Goal: Task Accomplishment & Management: Use online tool/utility

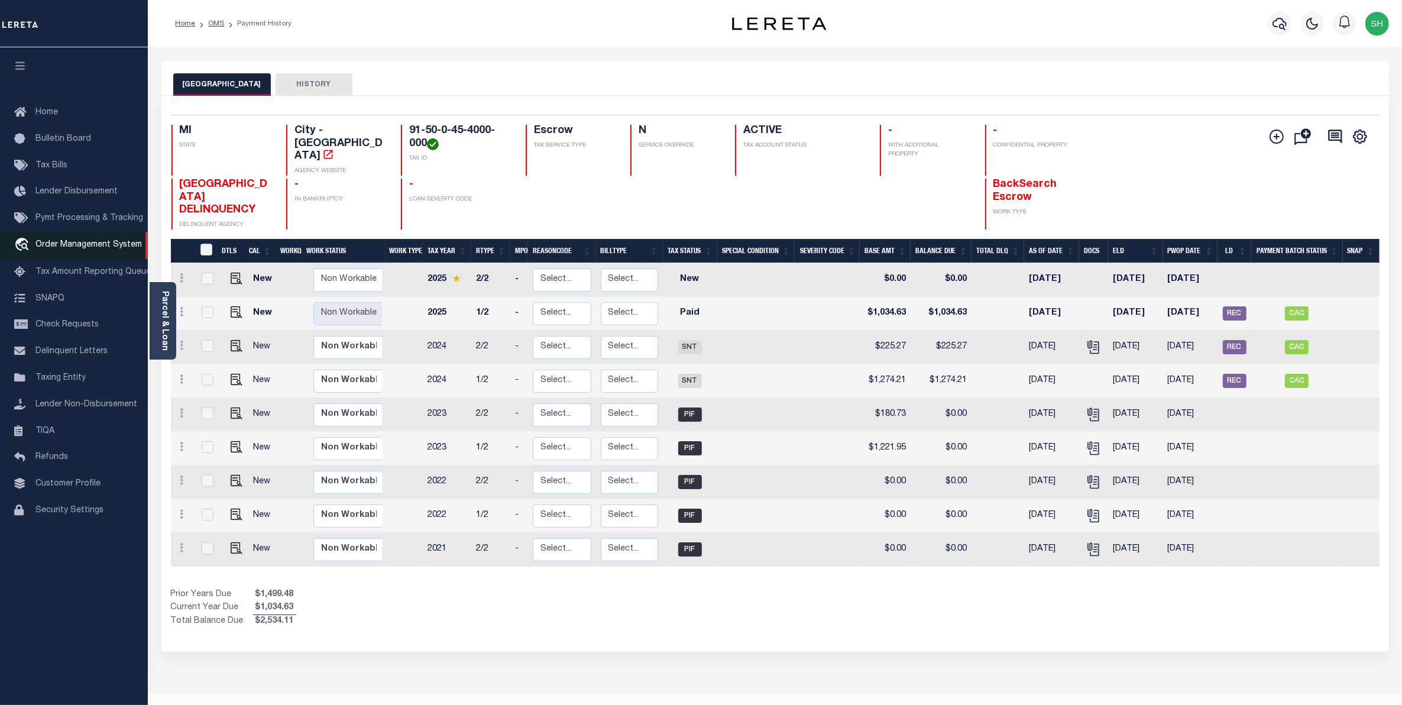
click at [62, 249] on span "Order Management System" at bounding box center [88, 245] width 106 height 8
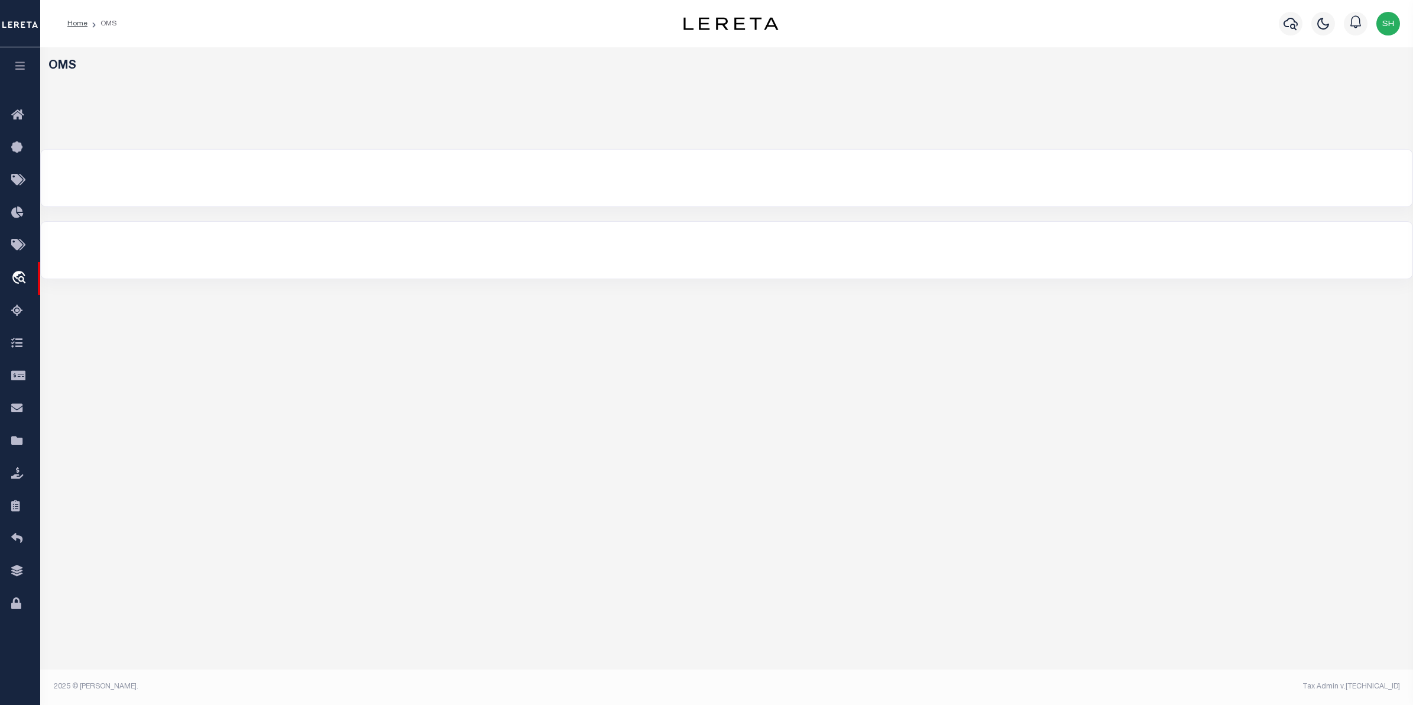
select select "200"
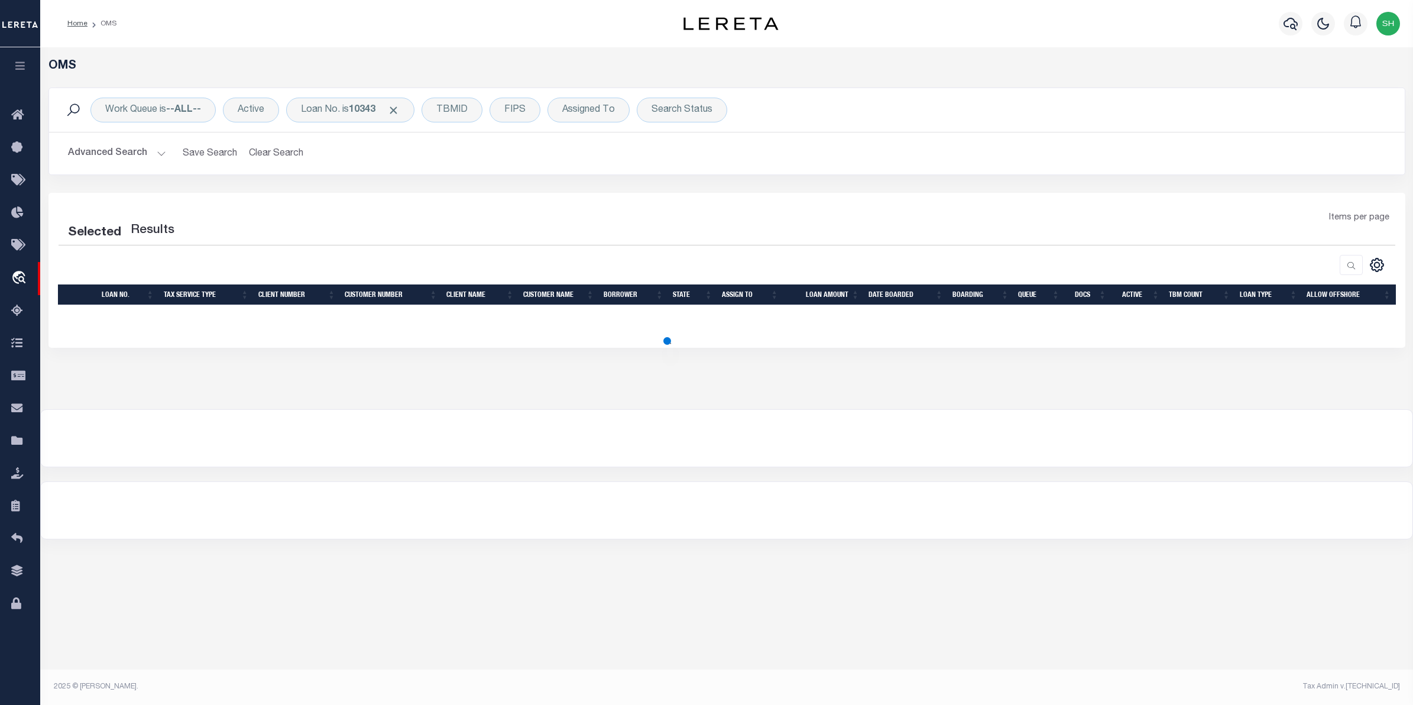
select select "200"
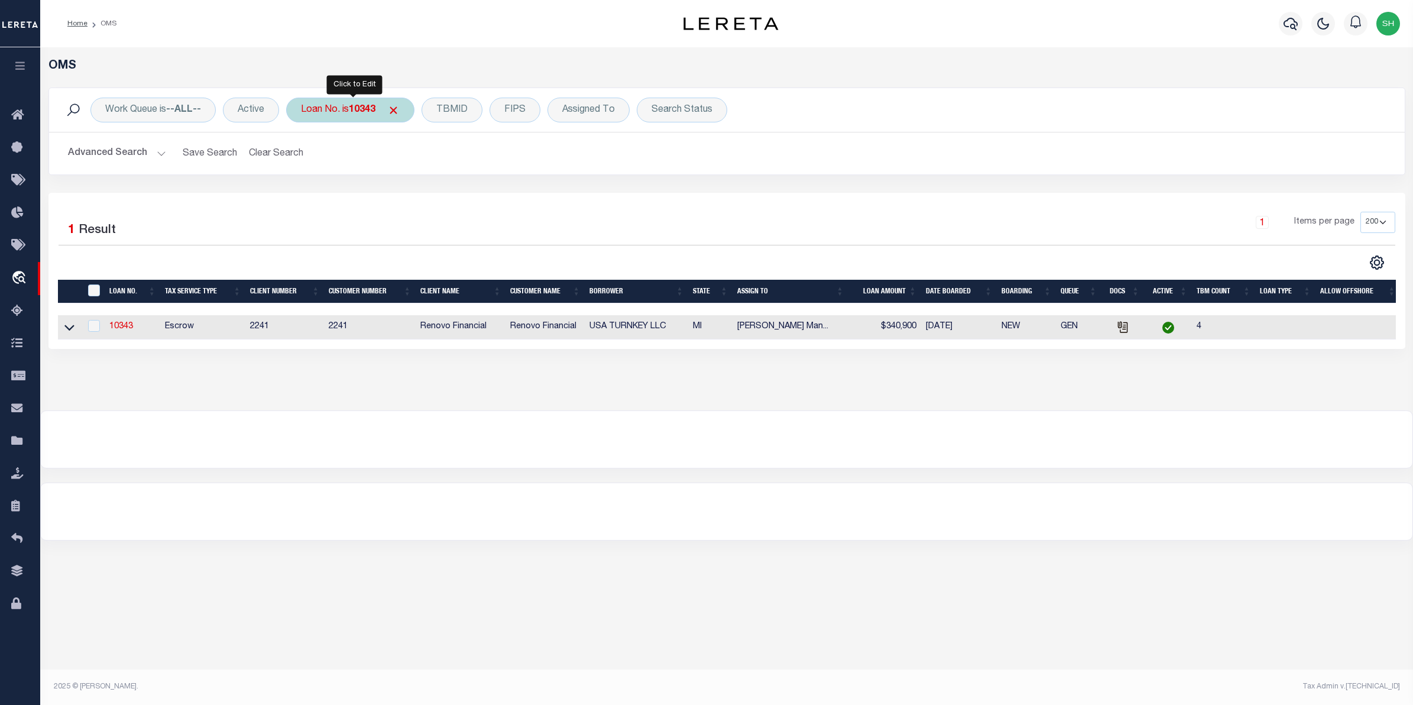
click at [364, 113] on b "10343" at bounding box center [362, 109] width 27 height 9
type input "10032"
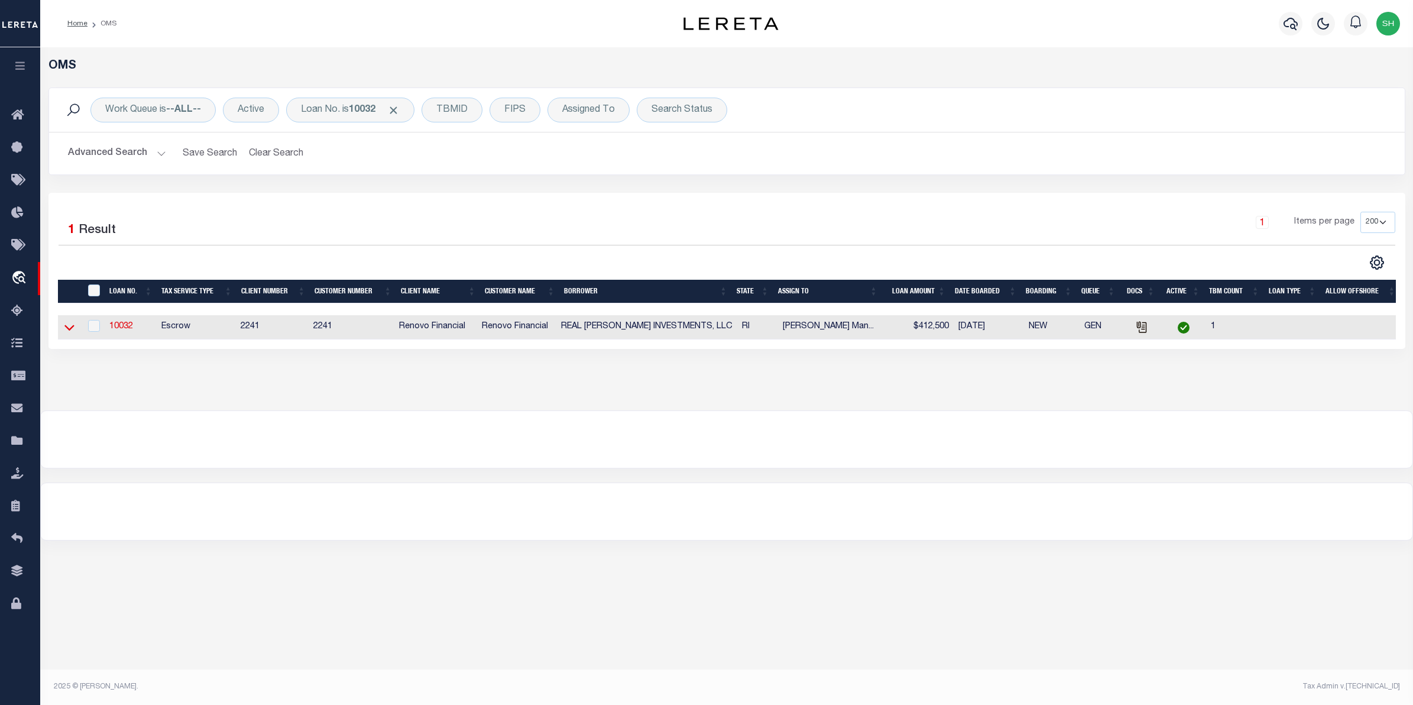
click at [66, 329] on icon at bounding box center [69, 328] width 10 height 6
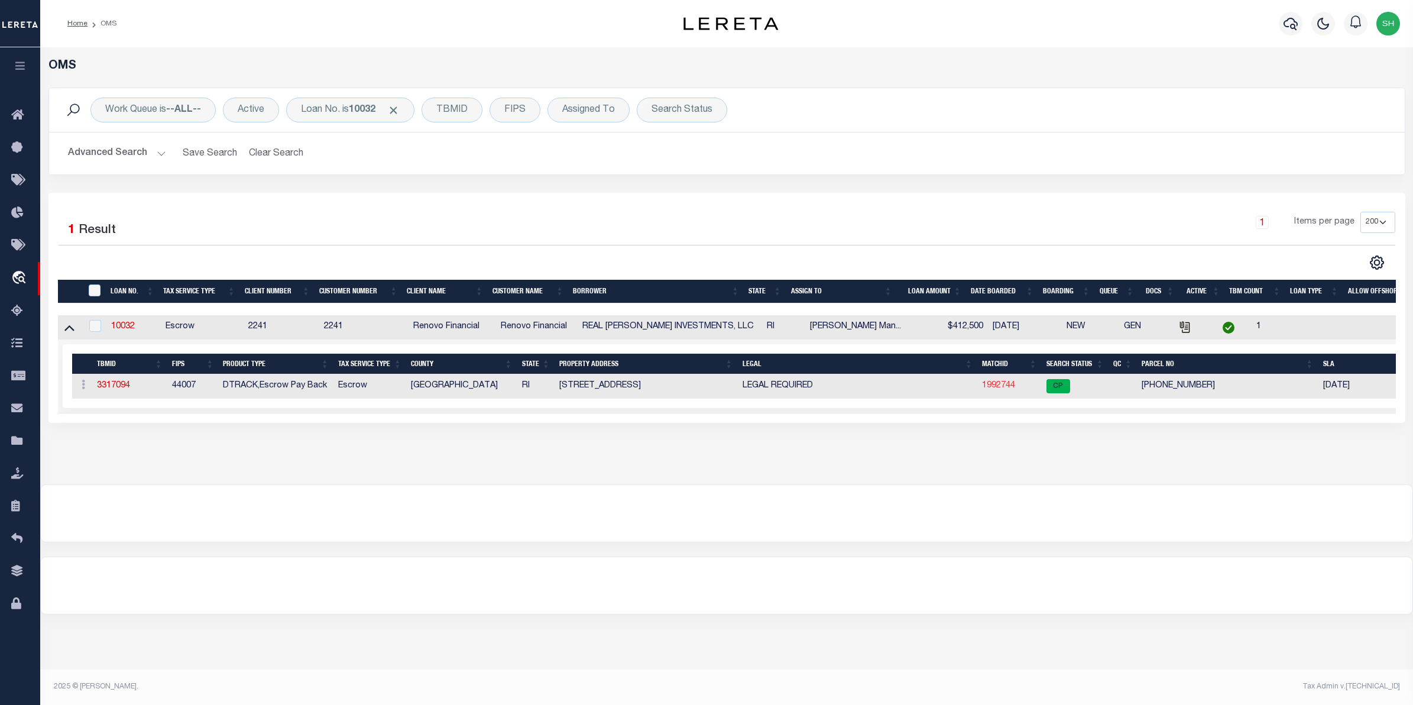
click at [994, 387] on link "1992744" at bounding box center [998, 385] width 33 height 8
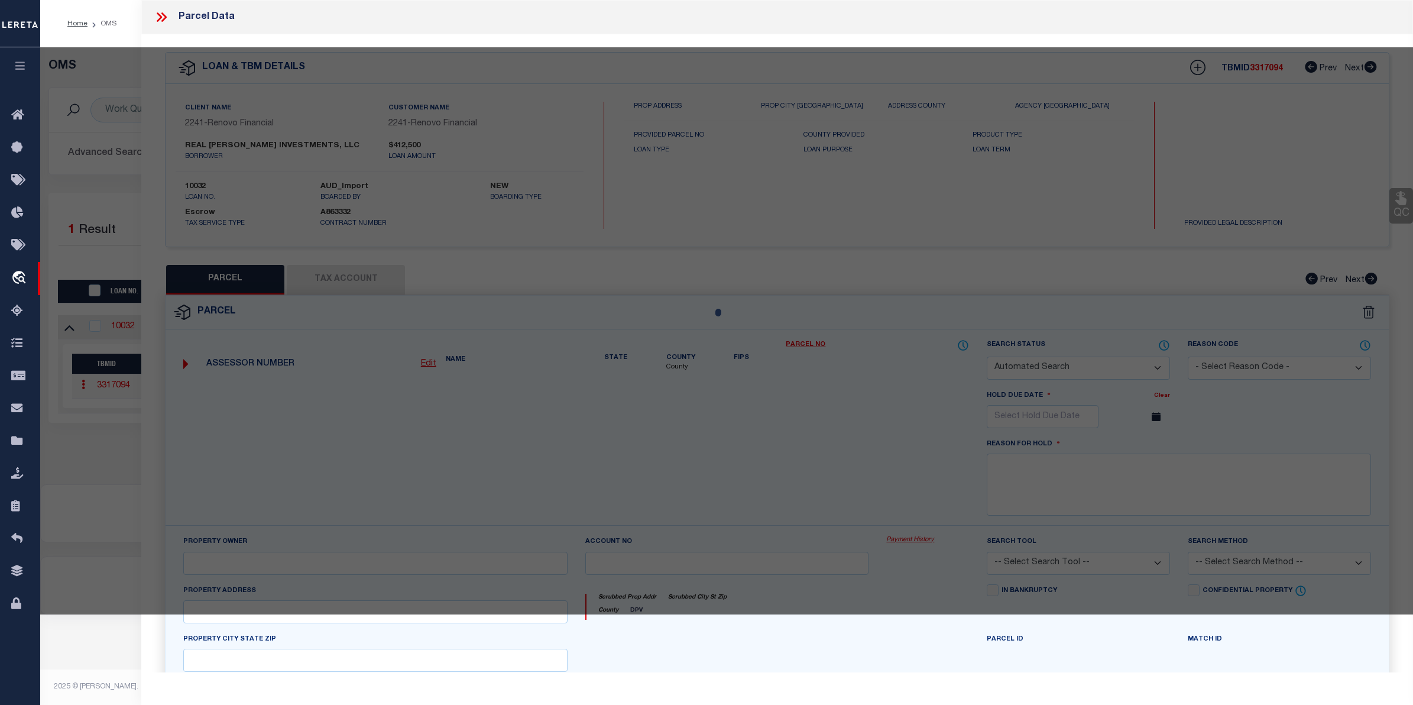
checkbox input "false"
select select "CP"
type input "Real Vasquez Investments LLC"
select select "AGW"
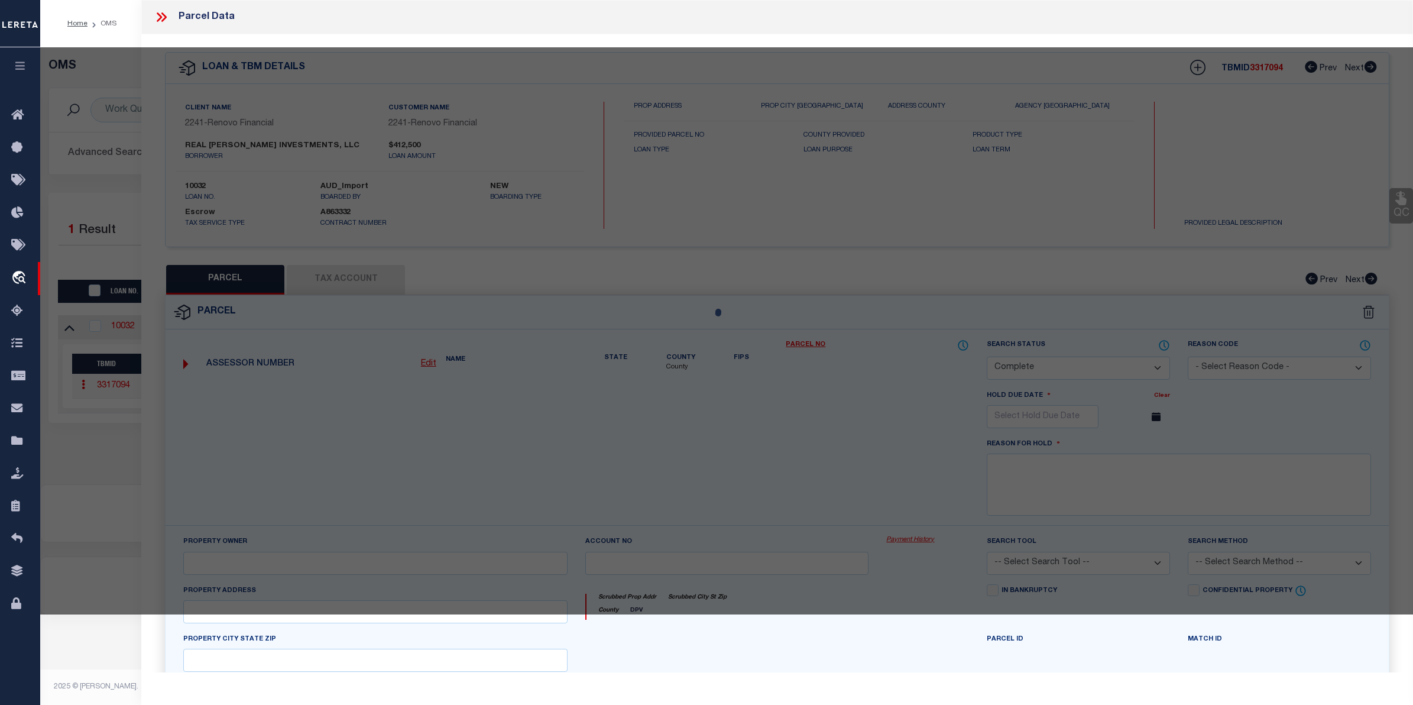
select select
type input "234 Lenox Avenue"
checkbox input "false"
type input "Providence, RI 02907"
type textarea "3,453 SF"
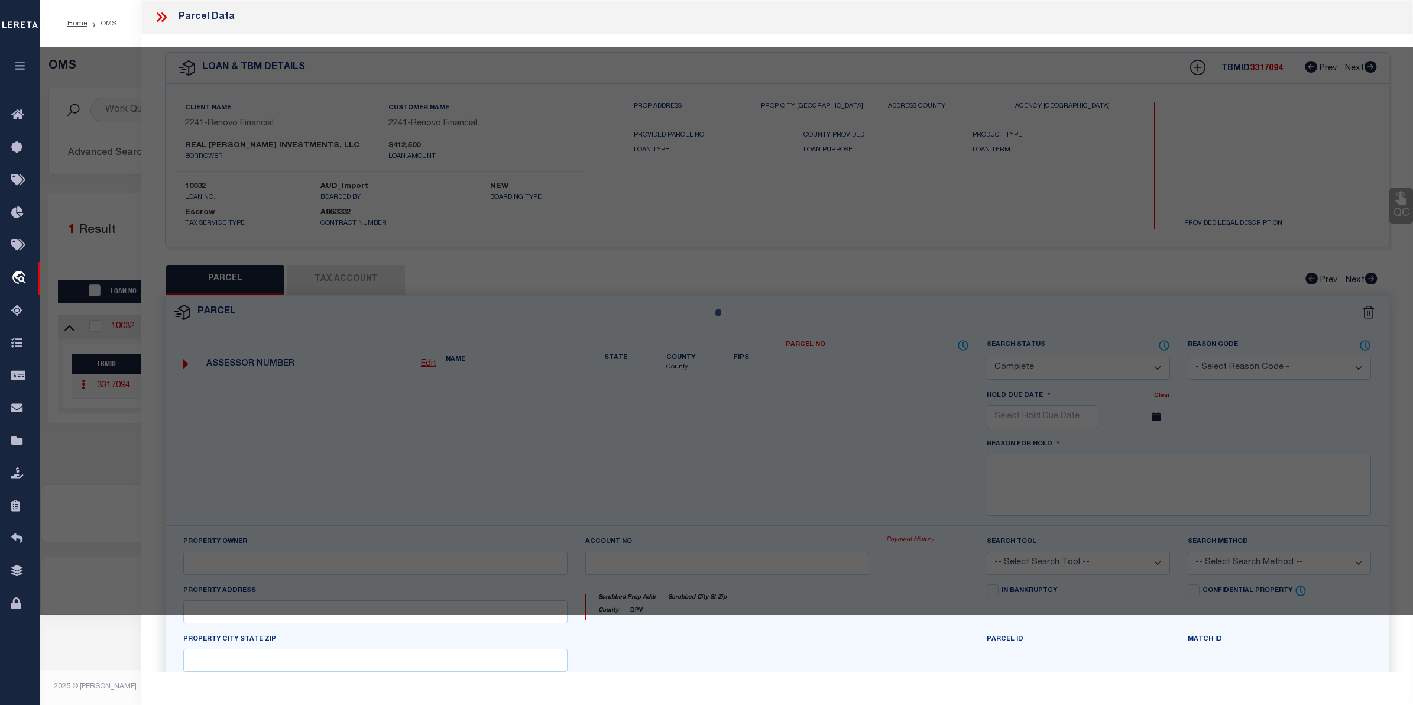
type textarea "Tax ID Special Project"
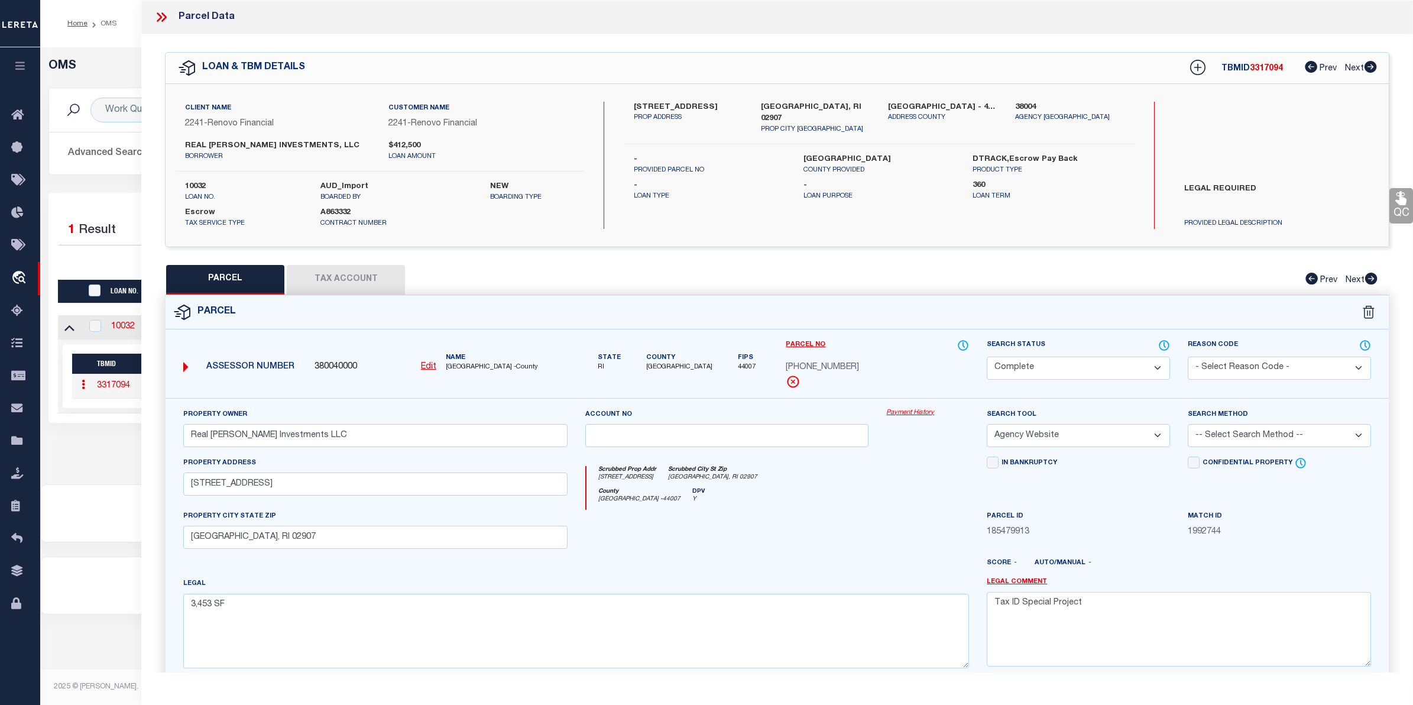
click at [915, 412] on link "Payment History" at bounding box center [927, 413] width 83 height 10
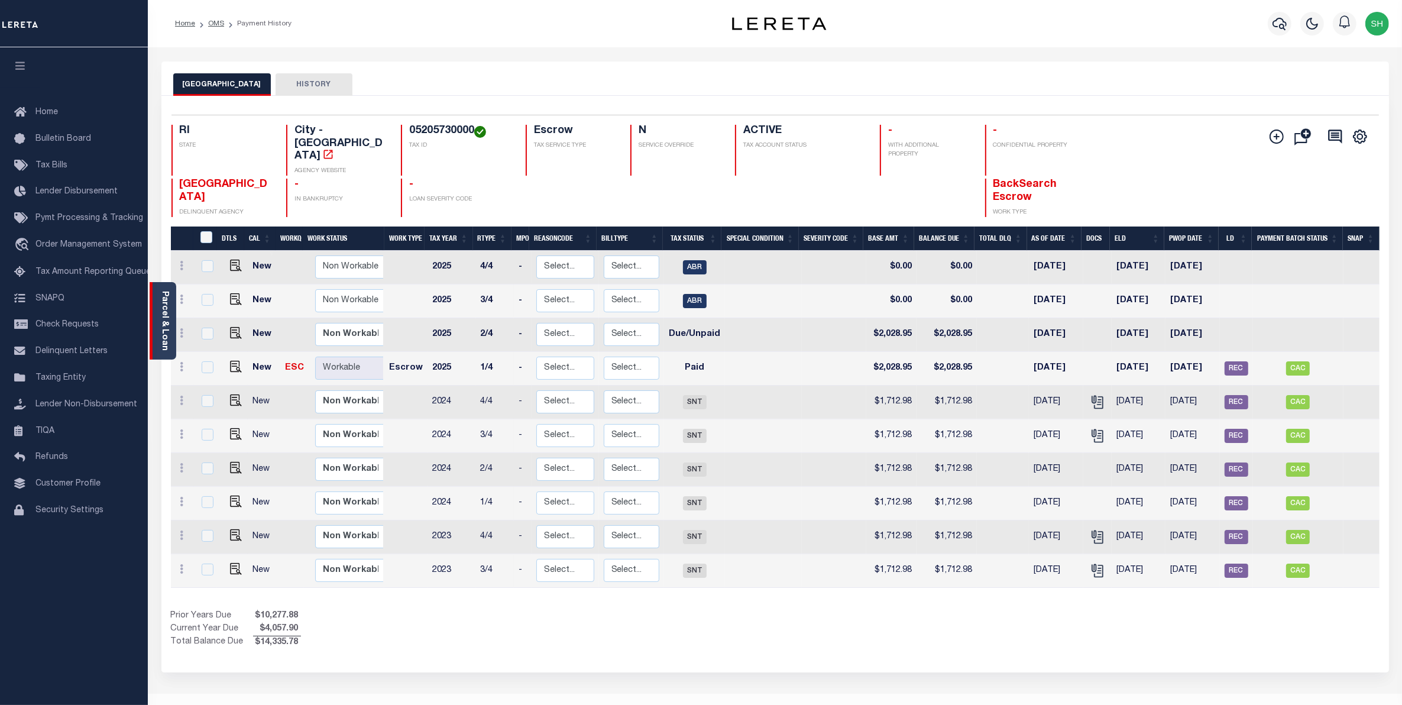
click at [164, 314] on link "Parcel & Loan" at bounding box center [164, 321] width 8 height 60
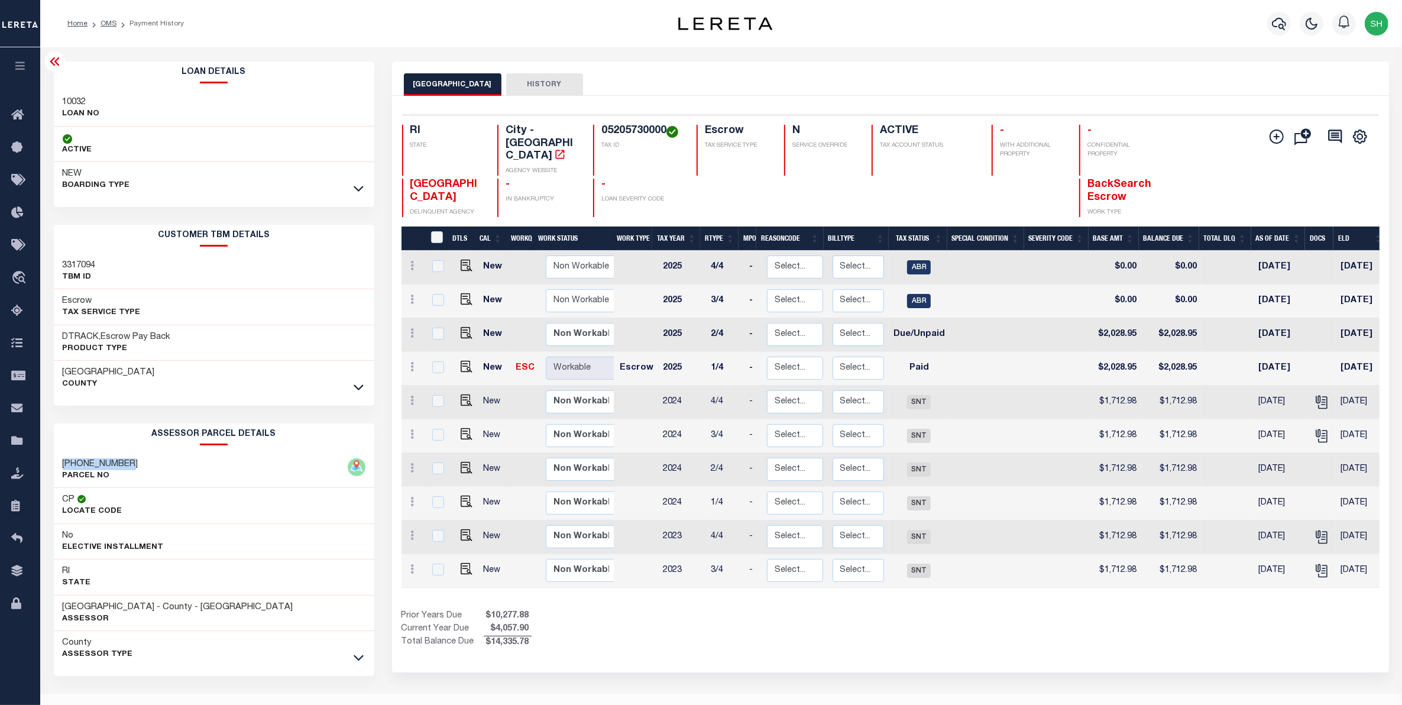
drag, startPoint x: 139, startPoint y: 465, endPoint x: 58, endPoint y: 460, distance: 81.1
click at [58, 460] on div "052-0573-0000 PARCEL NO" at bounding box center [214, 470] width 320 height 36
copy h3 "[PHONE_NUMBER]"
click at [22, 281] on icon "travel_explore" at bounding box center [20, 278] width 19 height 15
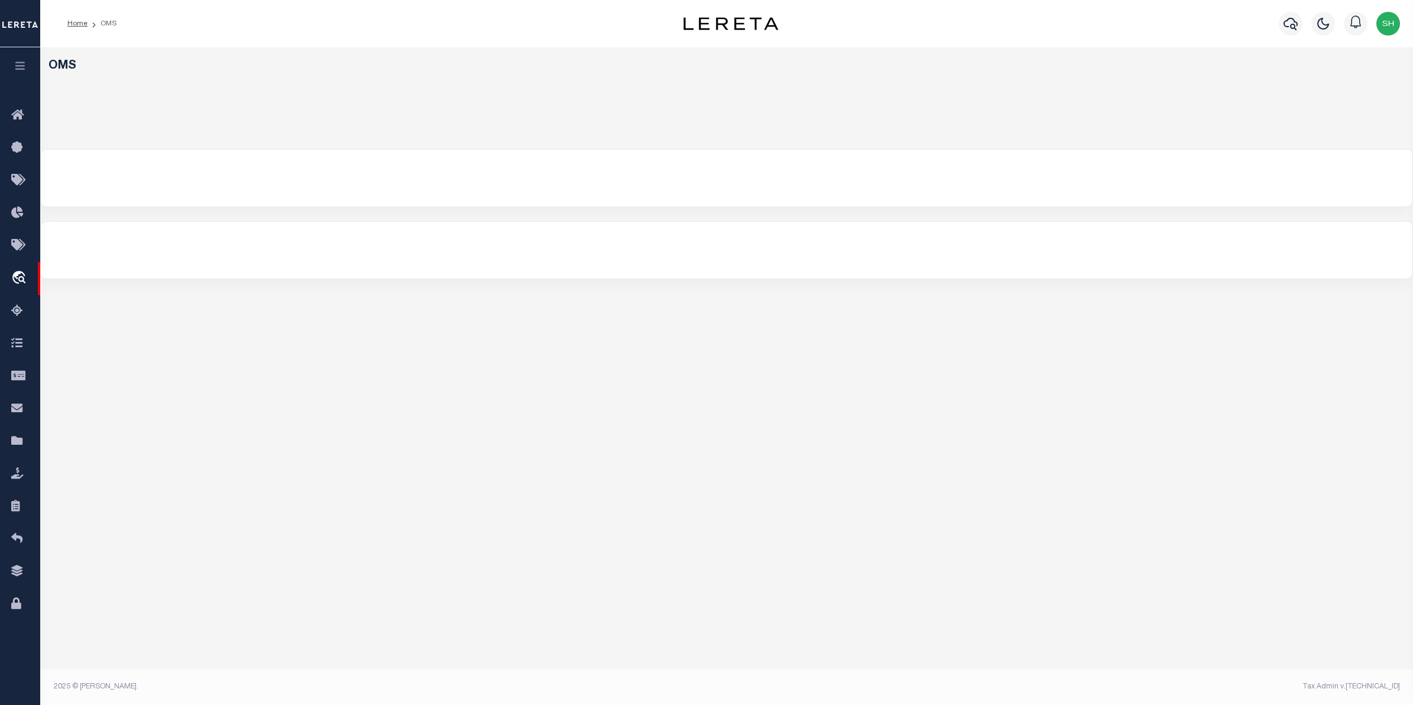
select select "200"
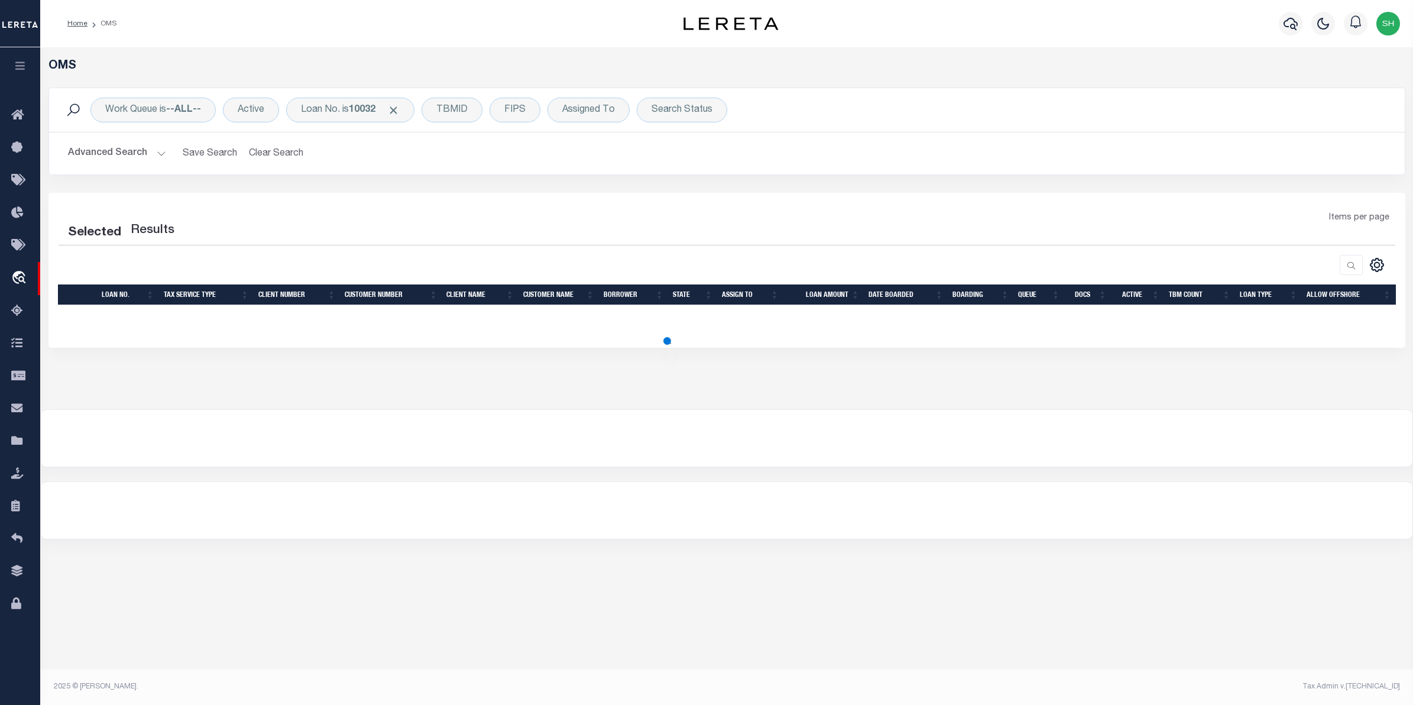
select select "200"
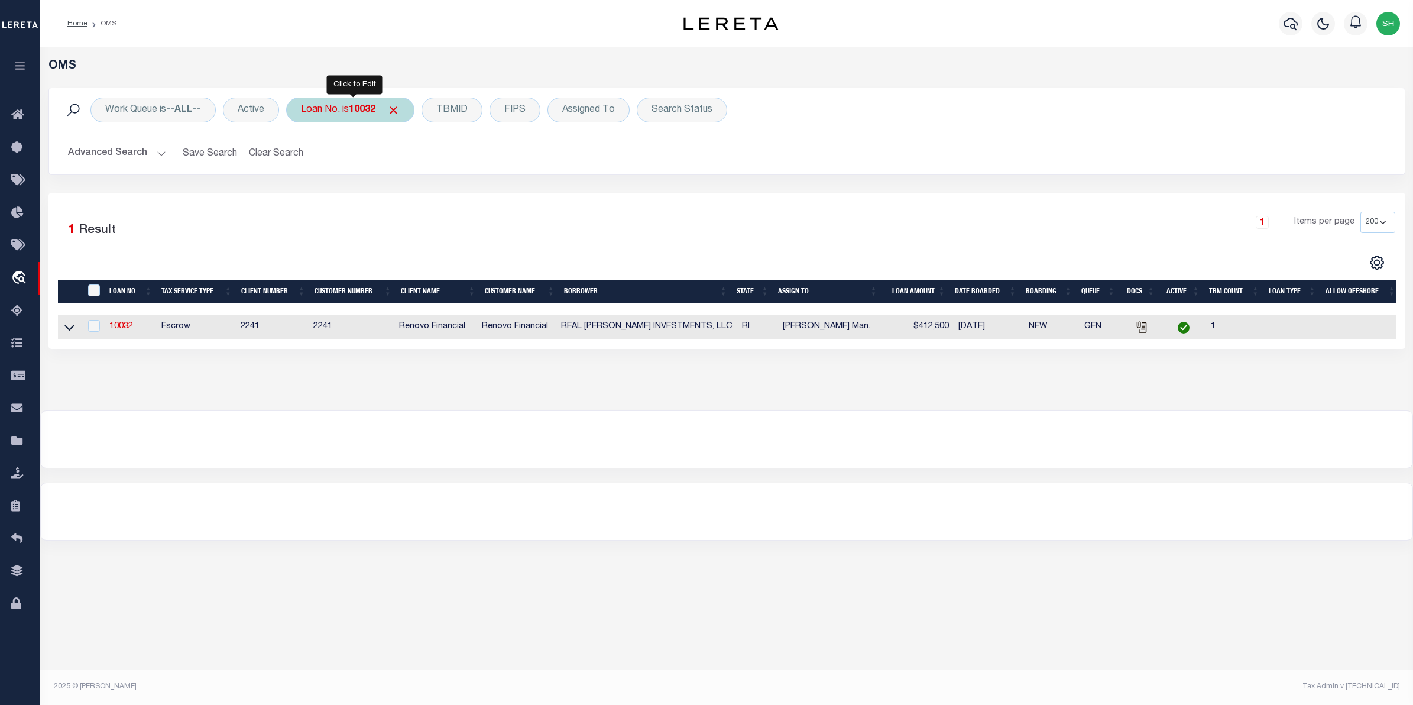
click at [370, 113] on b "10032" at bounding box center [362, 109] width 27 height 9
type input "175001447"
click at [462, 199] on input "Apply" at bounding box center [457, 194] width 35 height 20
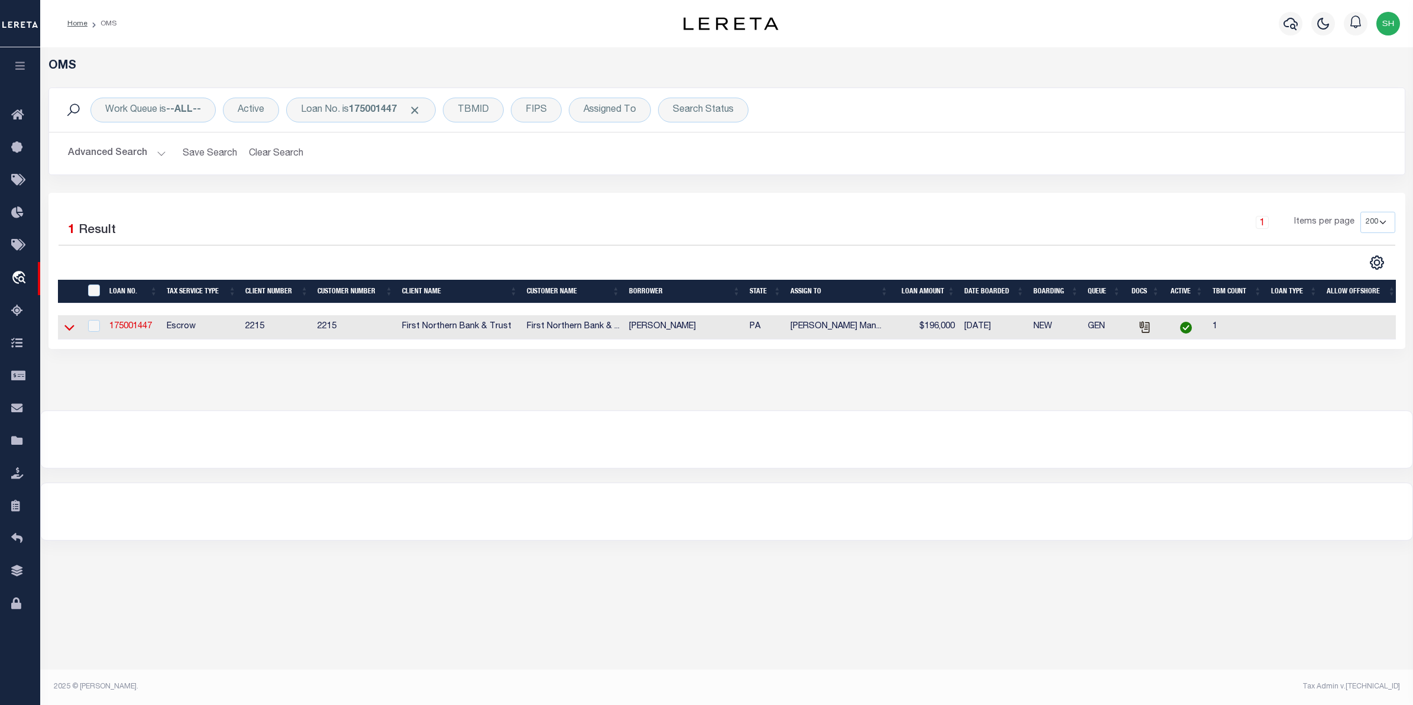
click at [70, 333] on icon at bounding box center [69, 327] width 10 height 12
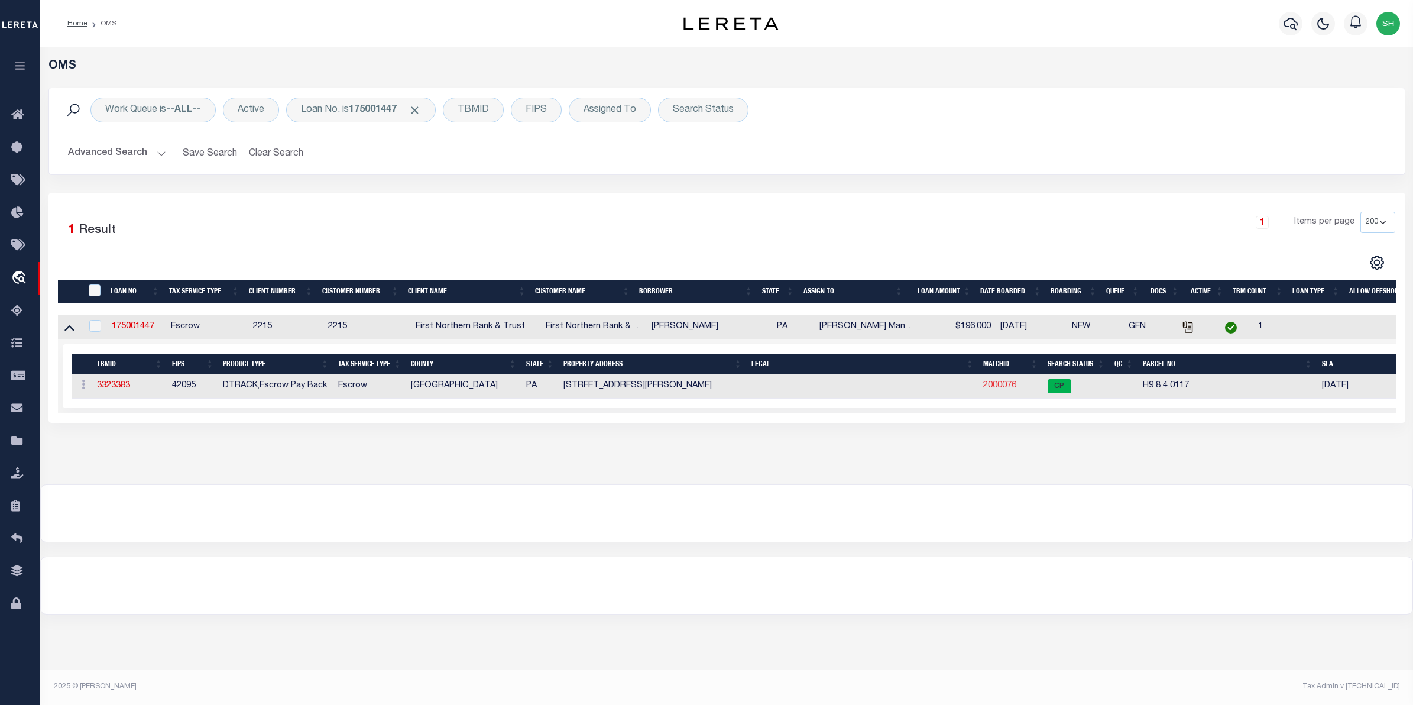
click at [1006, 390] on link "2000076" at bounding box center [999, 385] width 33 height 8
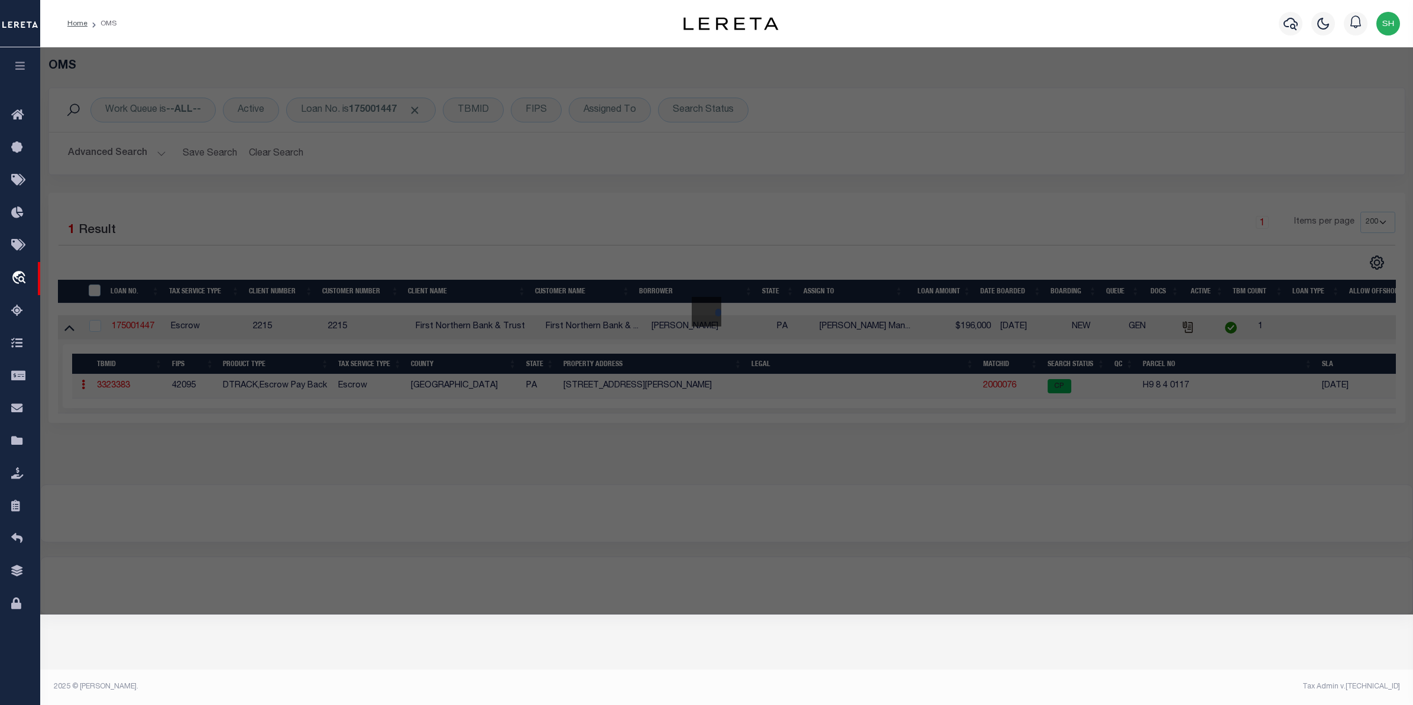
checkbox input "false"
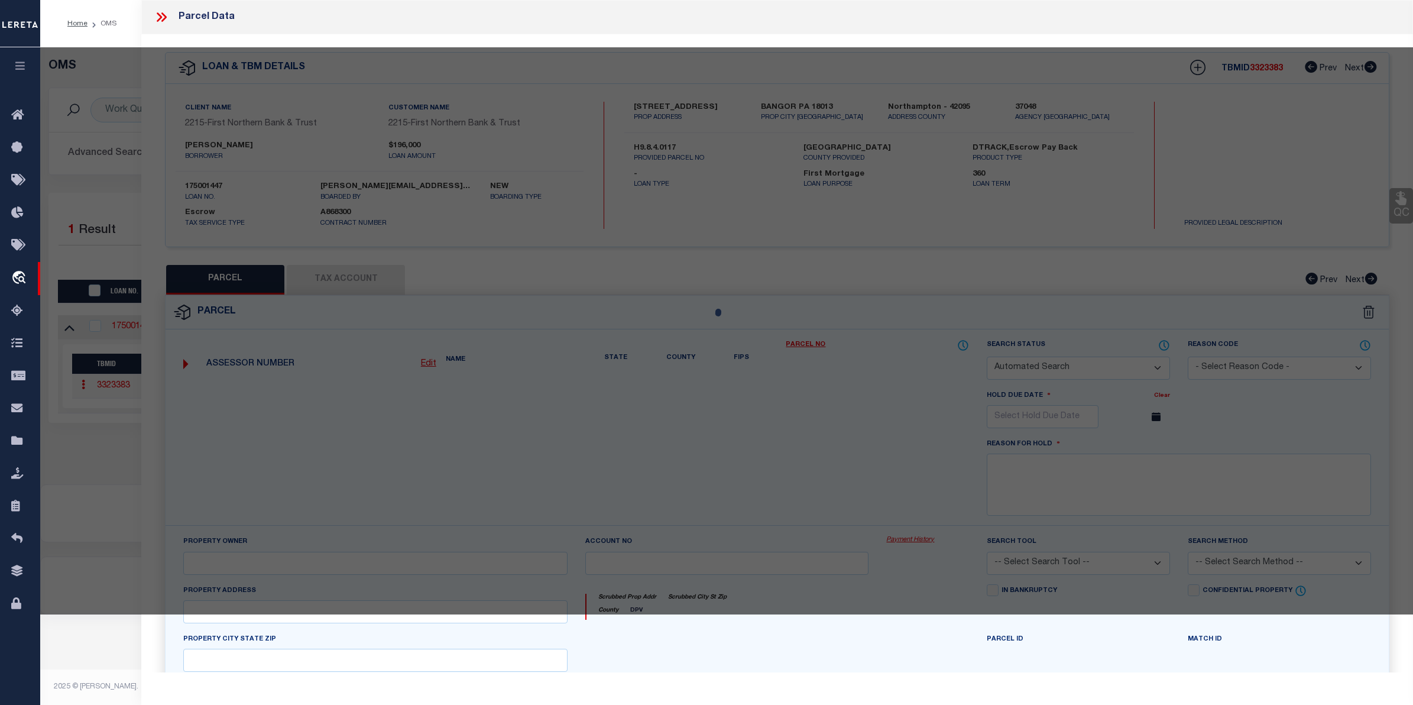
select select "CP"
type input "WELSH MASAKO K,"
select select "AGW"
select select
type input "6350 FRANKLIN HILL ROAD"
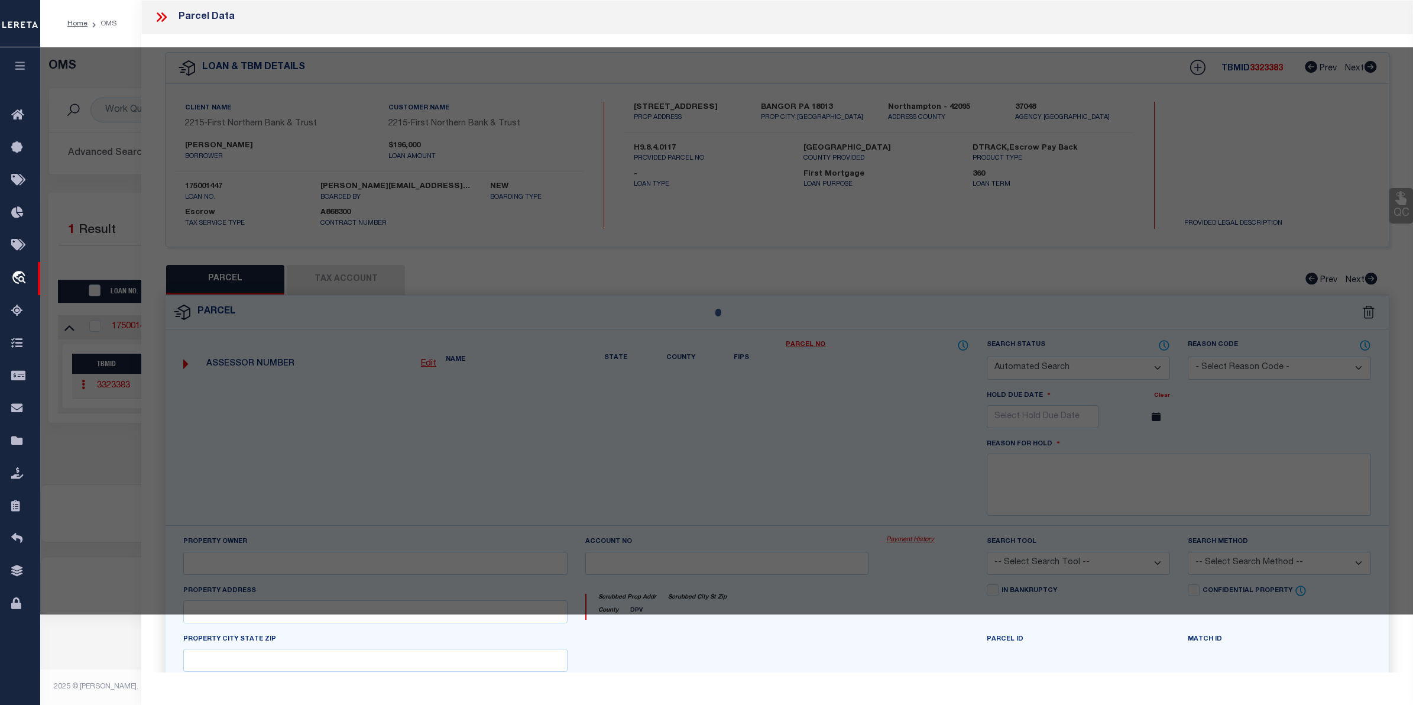
checkbox input "false"
type input "BANGOR PA 18013"
type textarea "Acres 3"
type textarea "Completed based on given legal document."
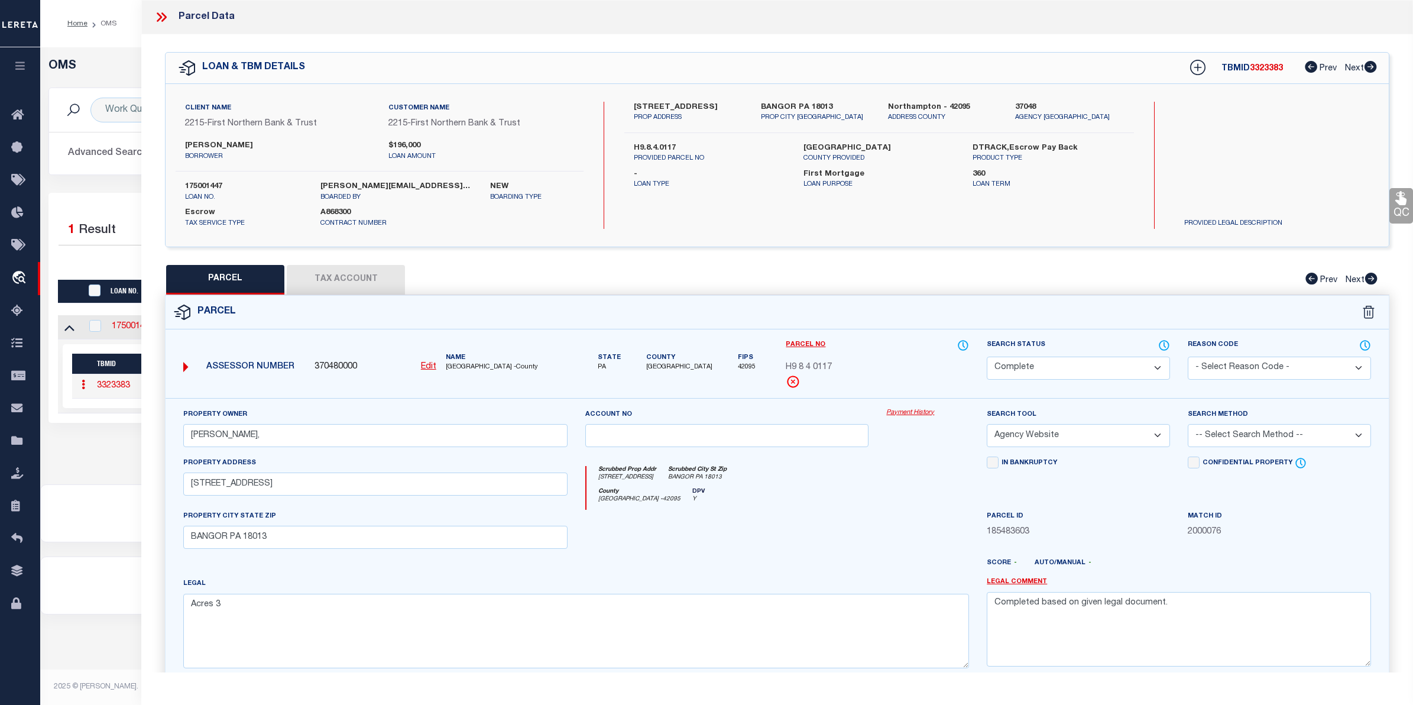
click at [926, 417] on link "Payment History" at bounding box center [927, 413] width 83 height 10
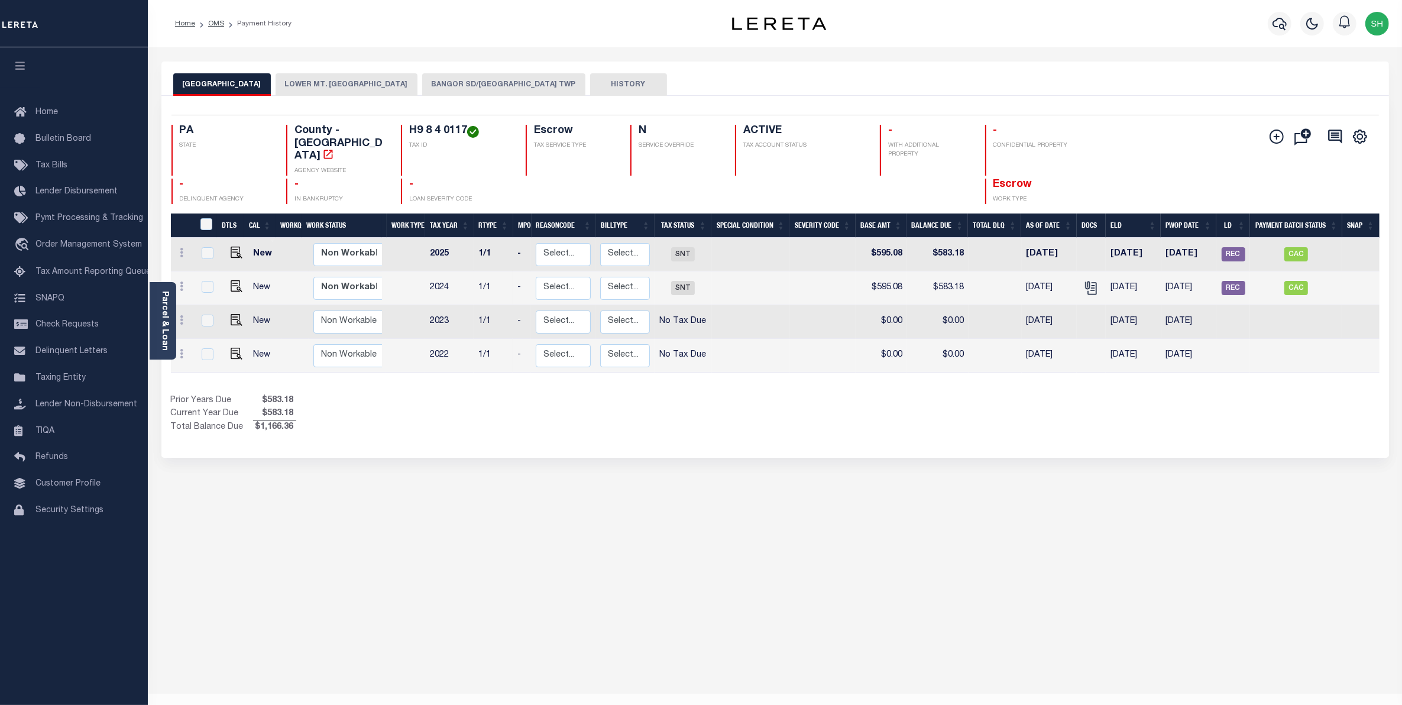
click at [433, 87] on button "BANGOR SD/LOWER MT BETHEL TWP" at bounding box center [503, 84] width 163 height 22
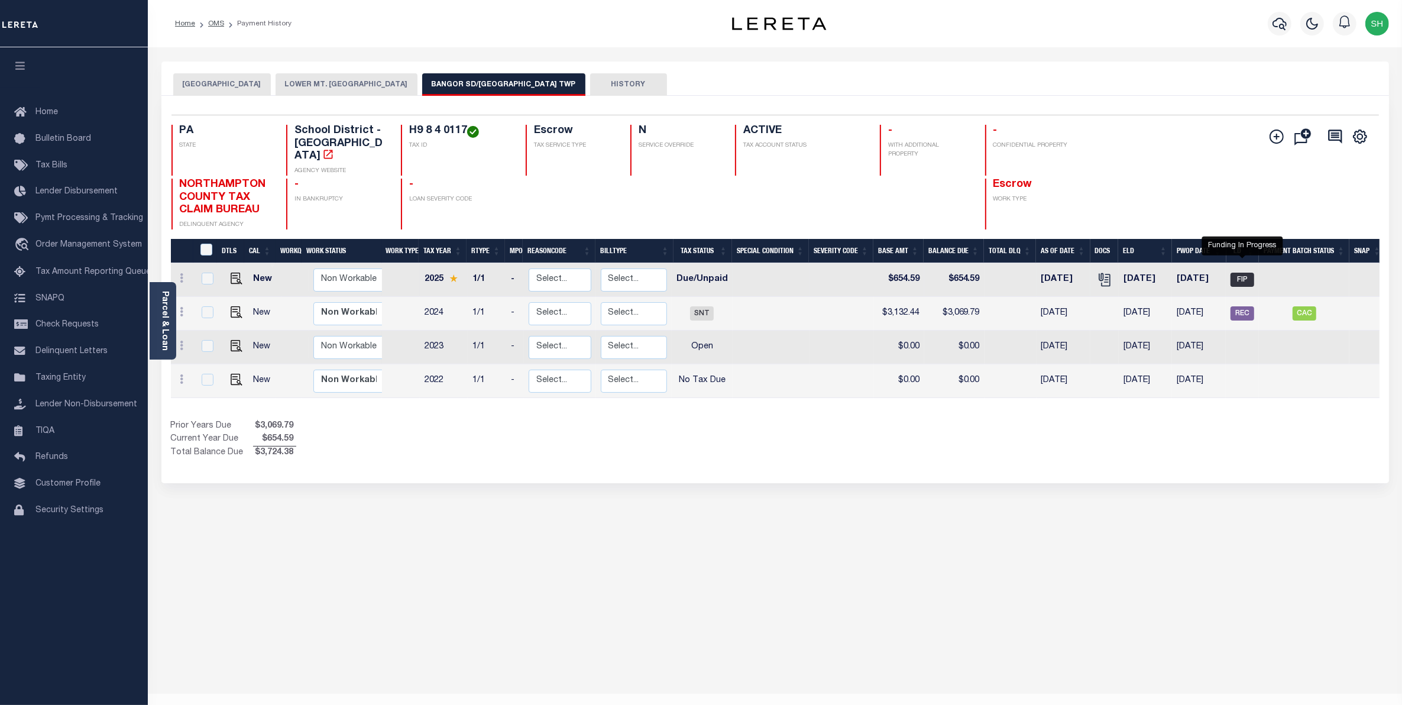
click at [1240, 273] on span "FIP" at bounding box center [1242, 280] width 24 height 14
checkbox input "true"
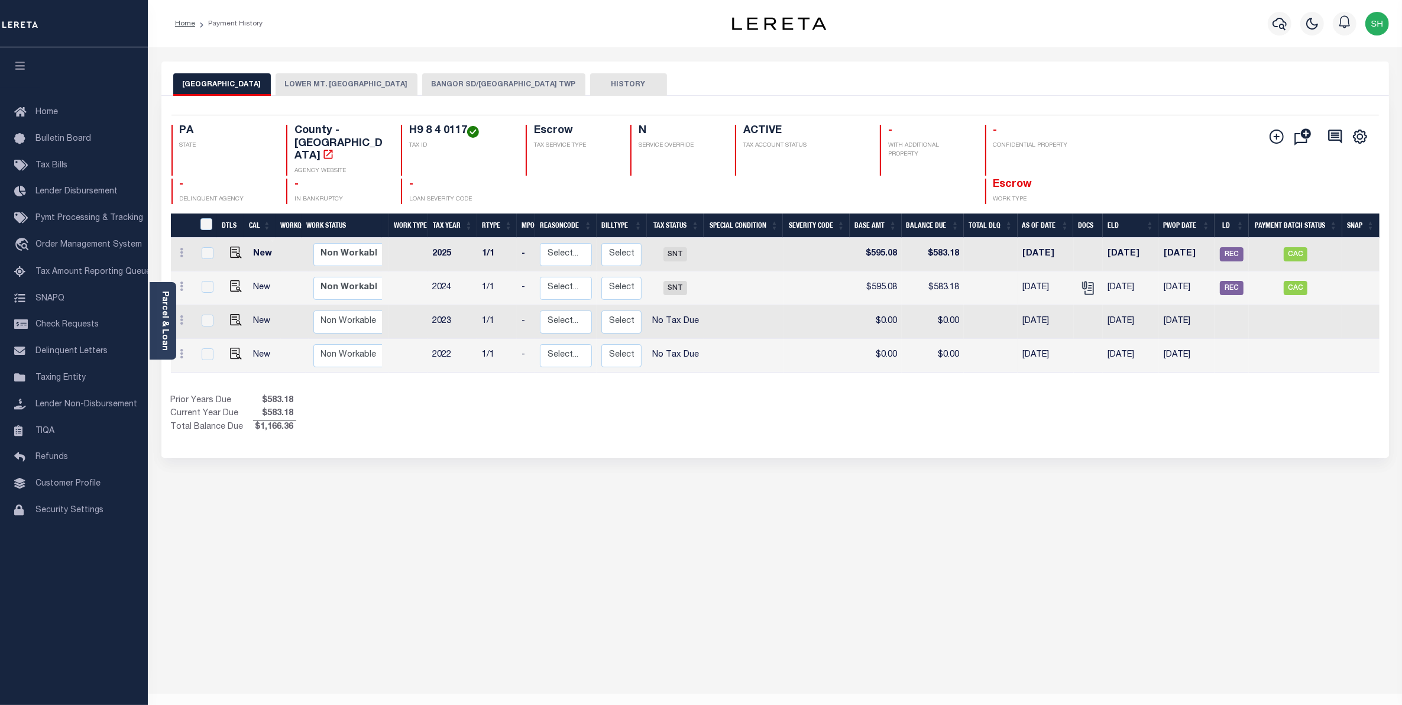
click at [478, 92] on button "BANGOR SD/LOWER MT BETHEL TWP" at bounding box center [503, 84] width 163 height 22
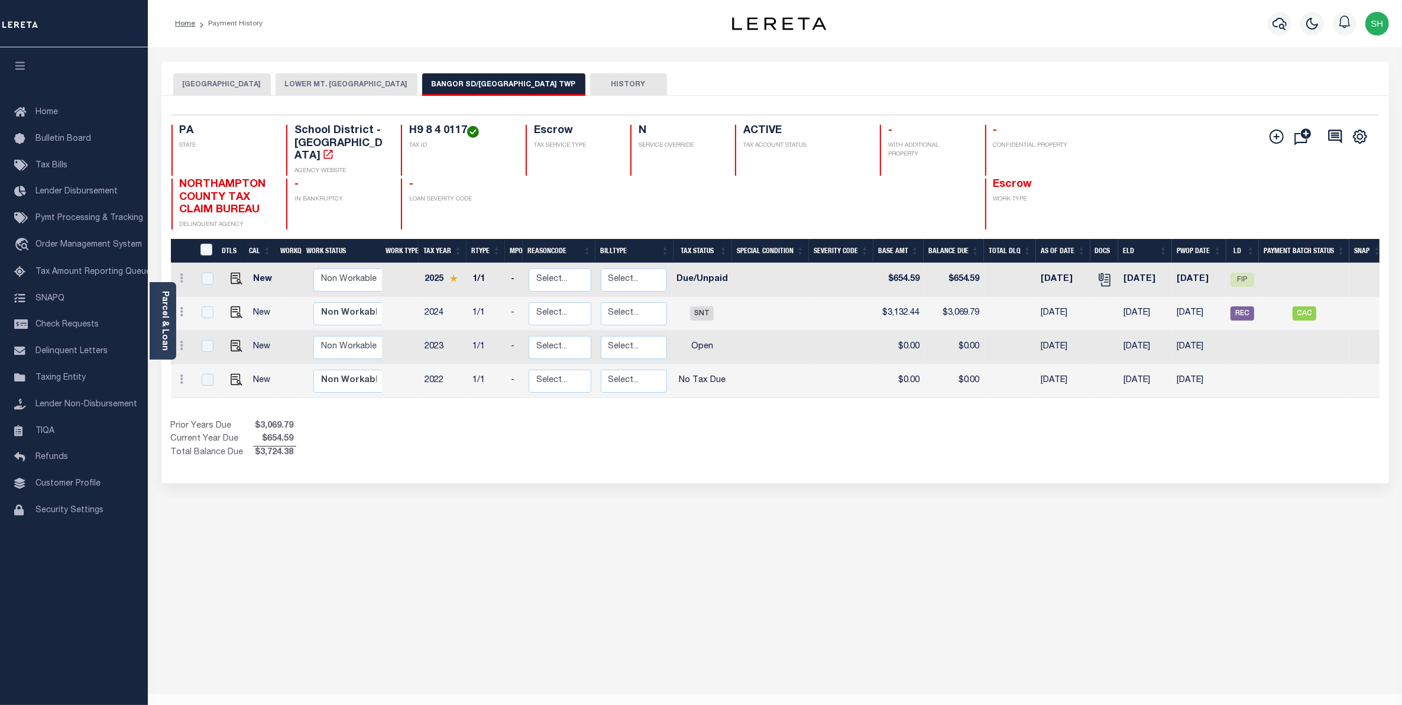
click at [981, 66] on div "NORTHAMPTON COUNTY LOWER MT. BETHEL TOWNSHIP BANGOR SD/LOWER MT BETHEL TWP HIST…" at bounding box center [774, 78] width 1227 height 34
click at [793, 643] on div "NORTHAMPTON COUNTY LOWER MT. BETHEL TOWNSHIP BANGOR SD/LOWER MT BETHEL TWP HIST…" at bounding box center [775, 394] width 1245 height 667
click at [39, 249] on span "Order Management System" at bounding box center [88, 245] width 106 height 8
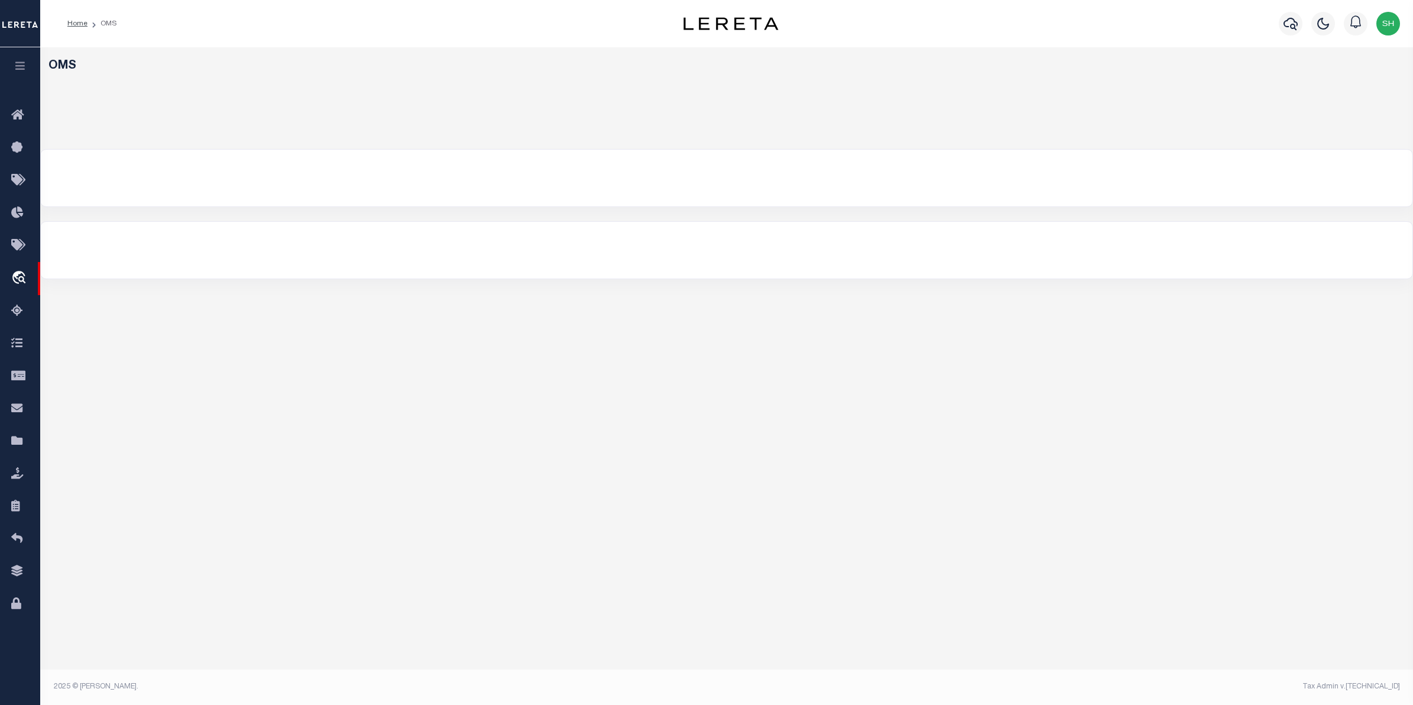
select select "200"
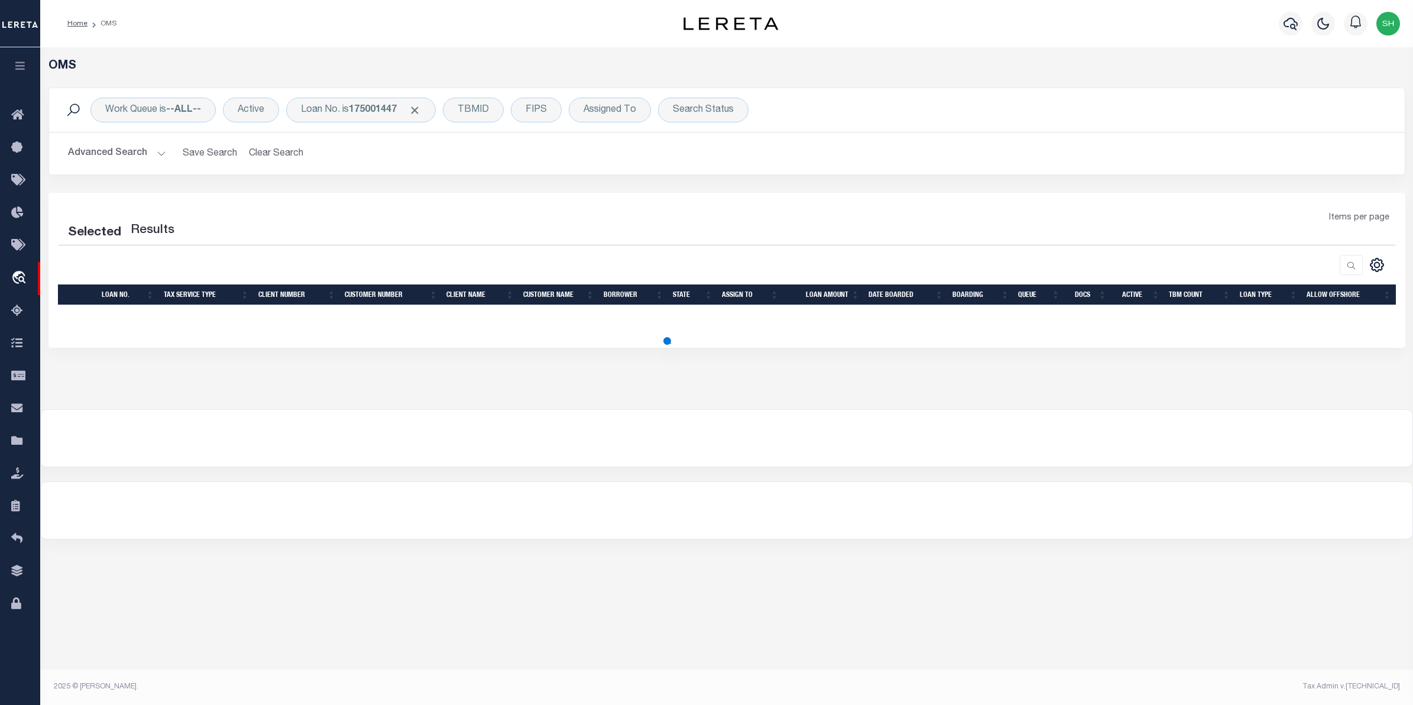
select select "200"
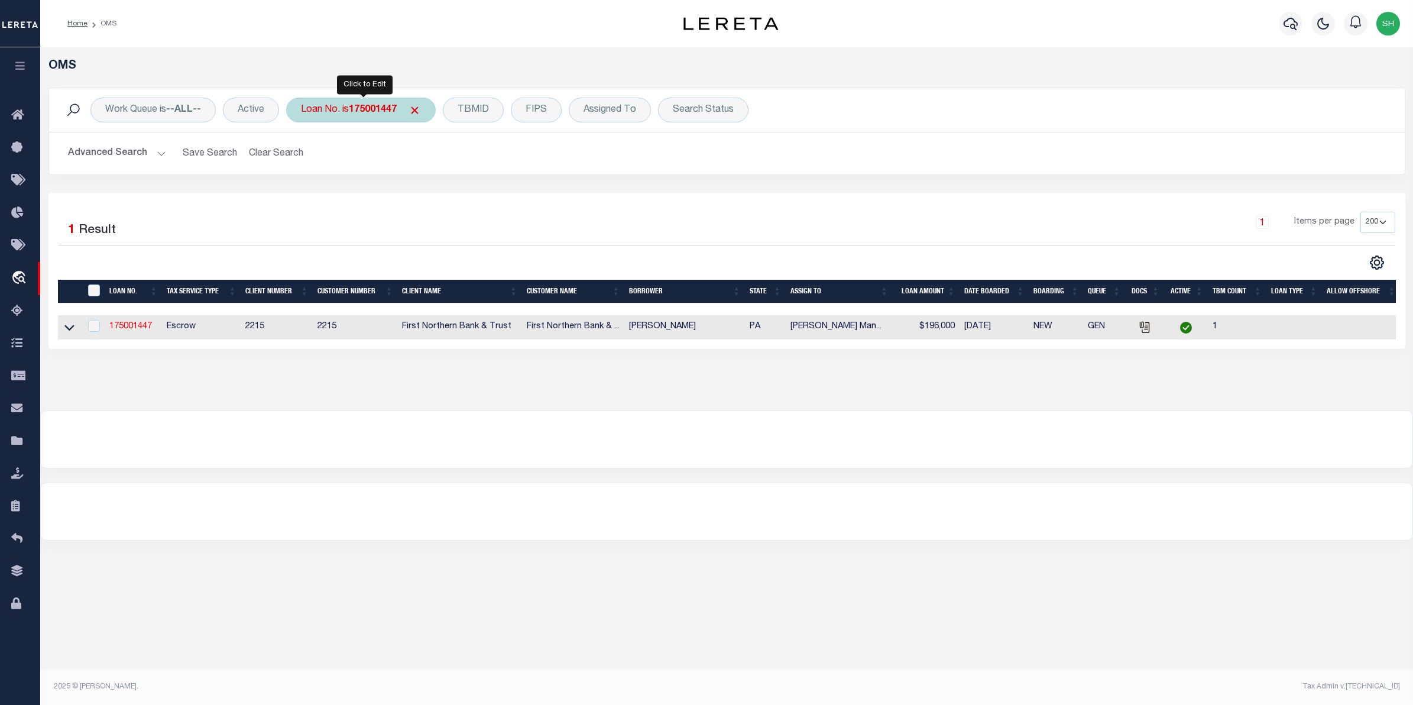
click at [382, 115] on b "175001447" at bounding box center [373, 109] width 48 height 9
type input "4962"
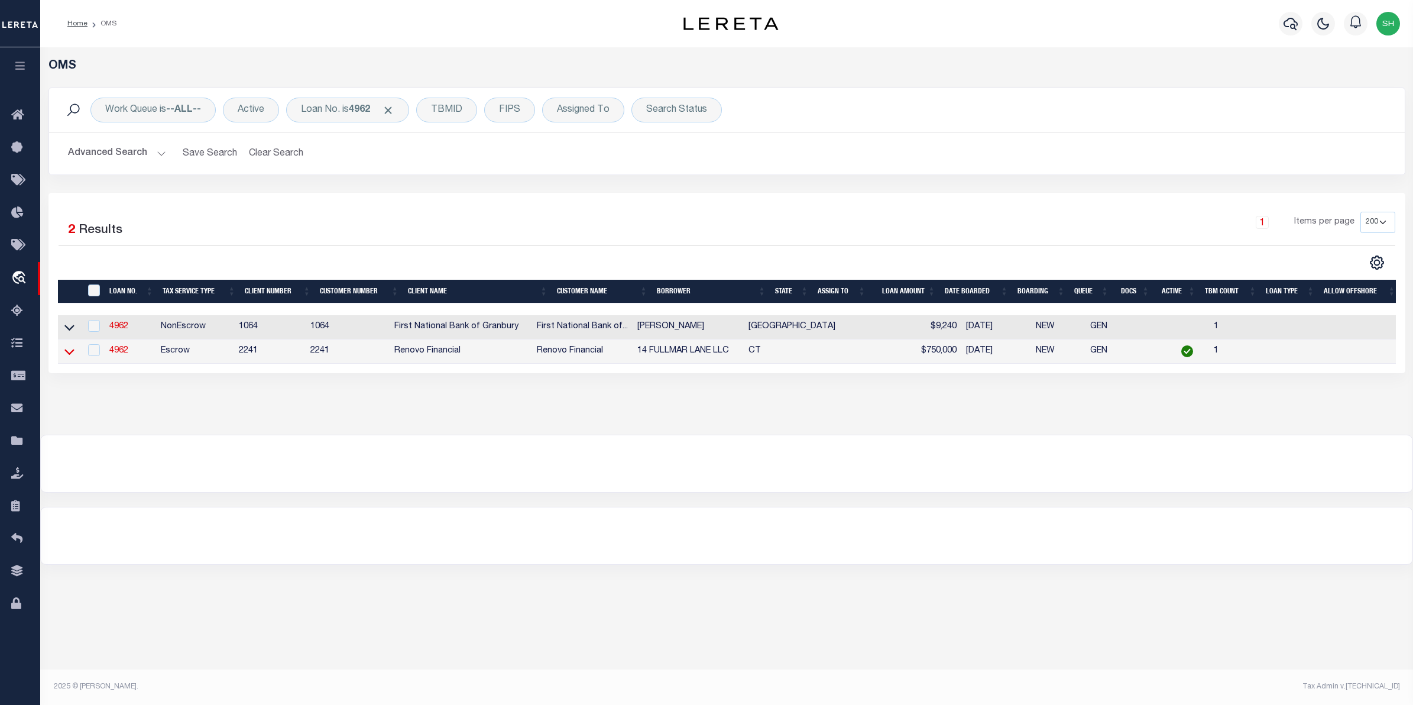
click at [70, 352] on icon at bounding box center [69, 351] width 10 height 12
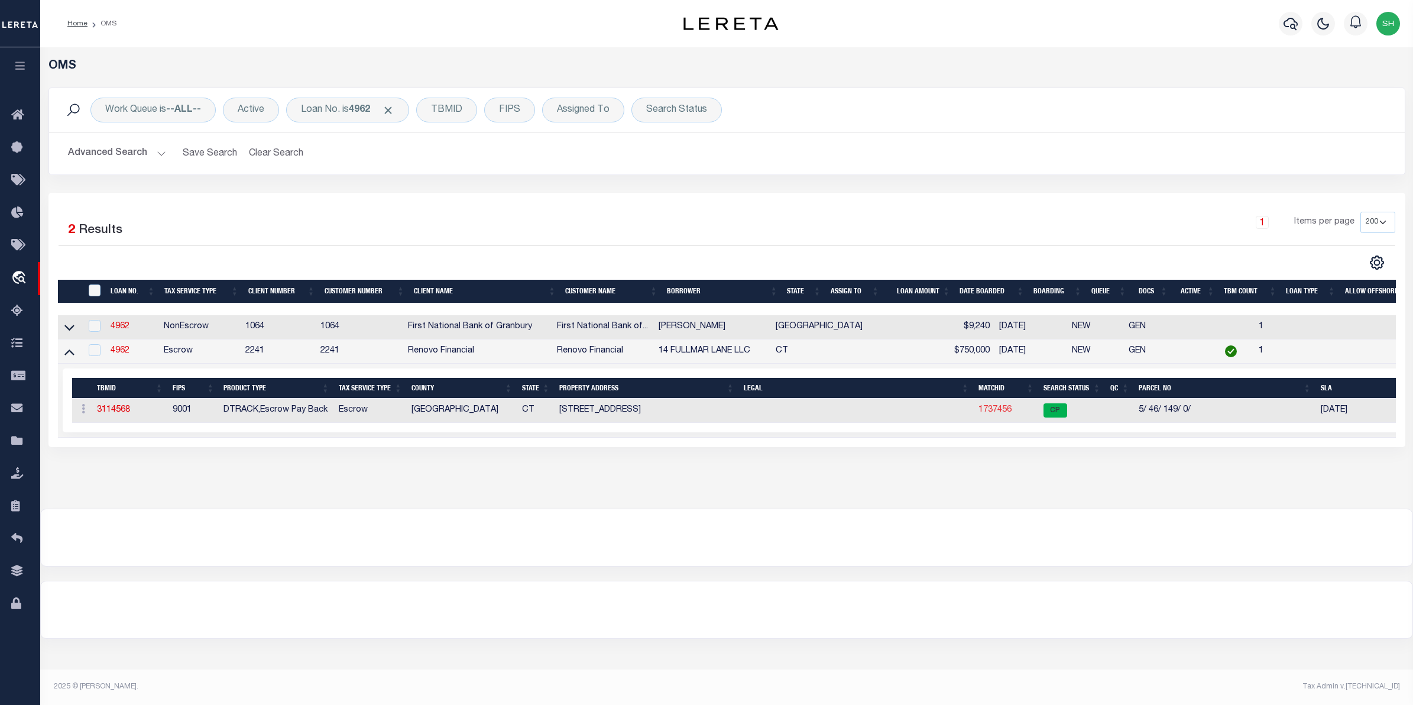
click at [1009, 412] on link "1737456" at bounding box center [994, 410] width 33 height 8
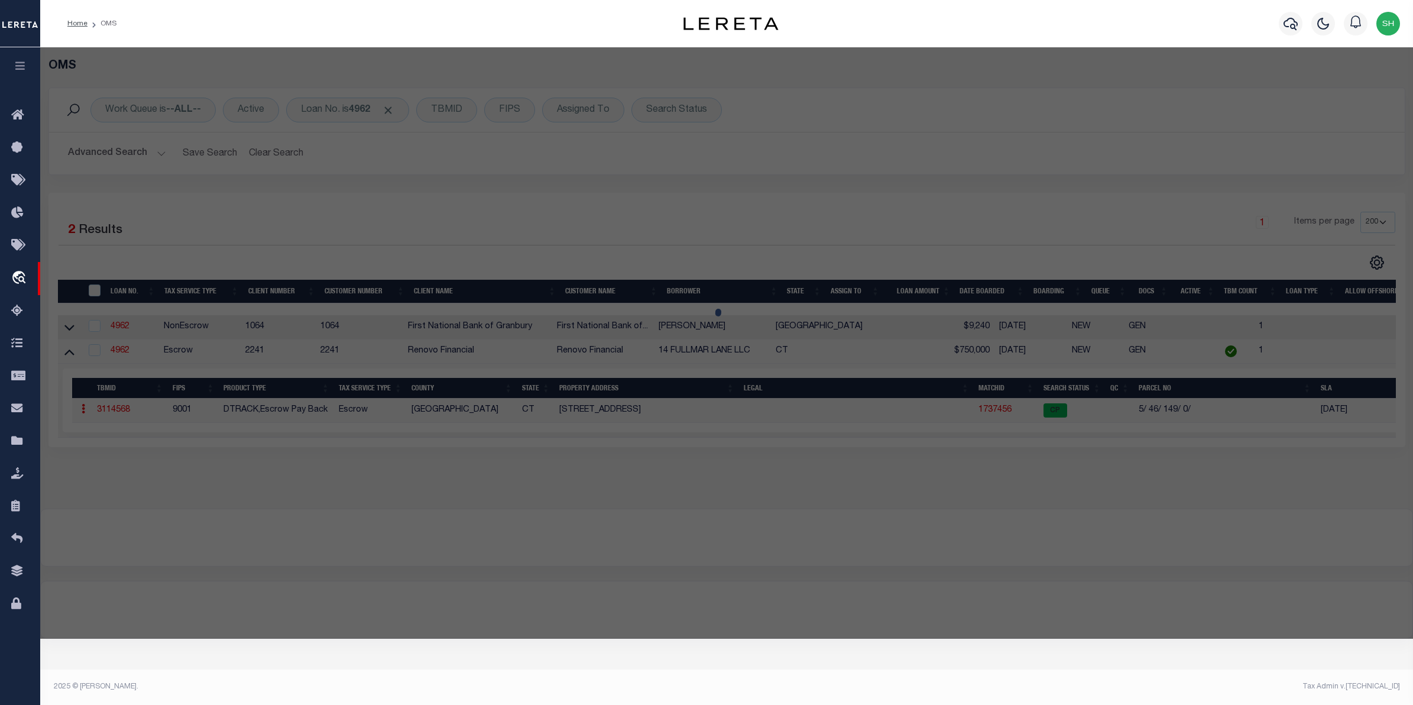
checkbox input "false"
select select "CP"
type input "14 FULLMAR LANE LLC"
select select
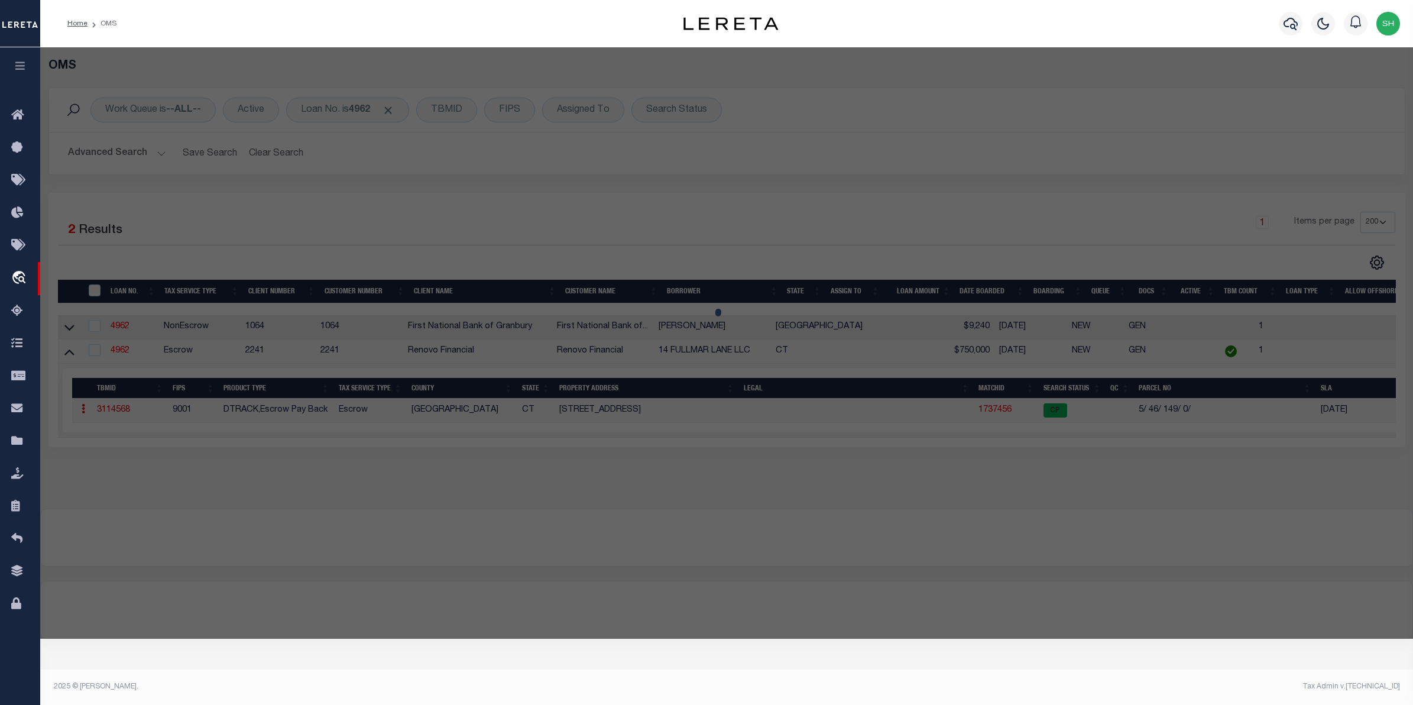
type input "14 FULLMAR LN"
checkbox input "false"
type input "Norwalk [GEOGRAPHIC_DATA]"
type textarea "Size (Acres) 1.01"
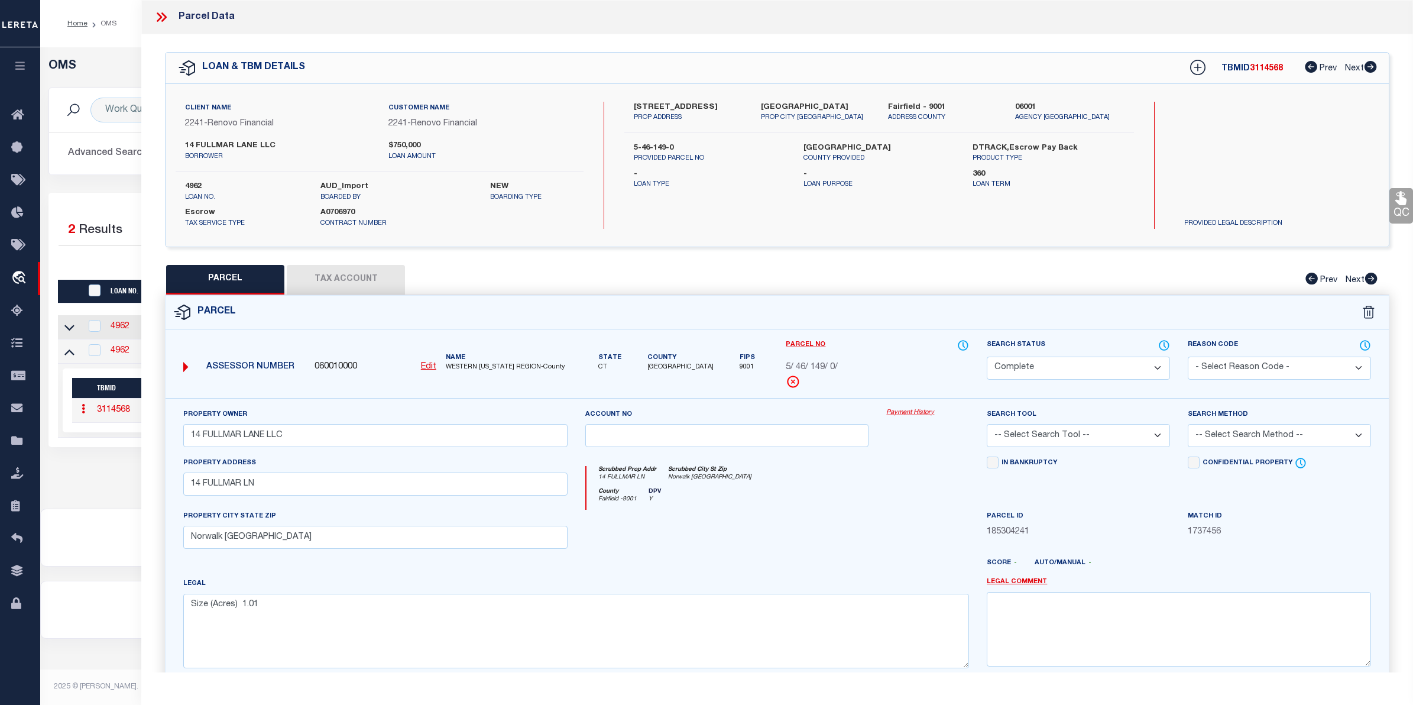
click at [894, 414] on link "Payment History" at bounding box center [927, 413] width 83 height 10
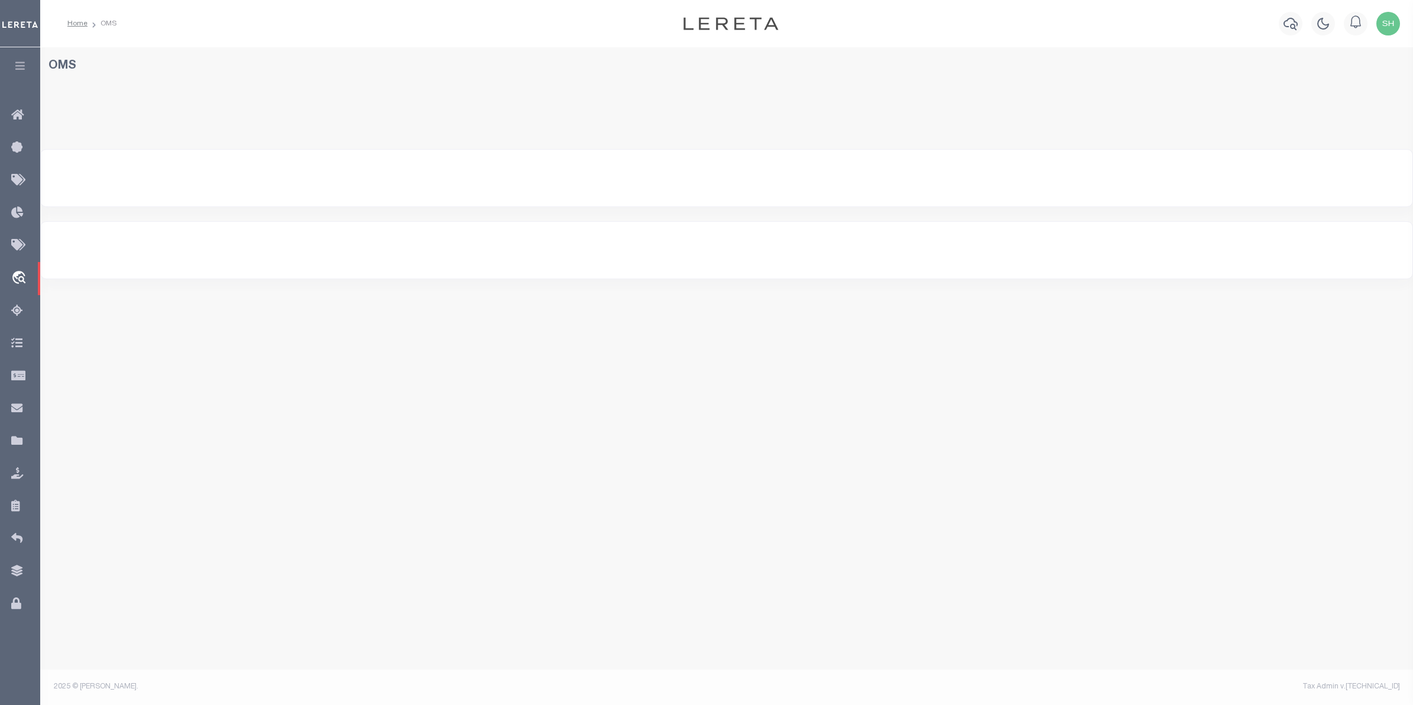
select select "200"
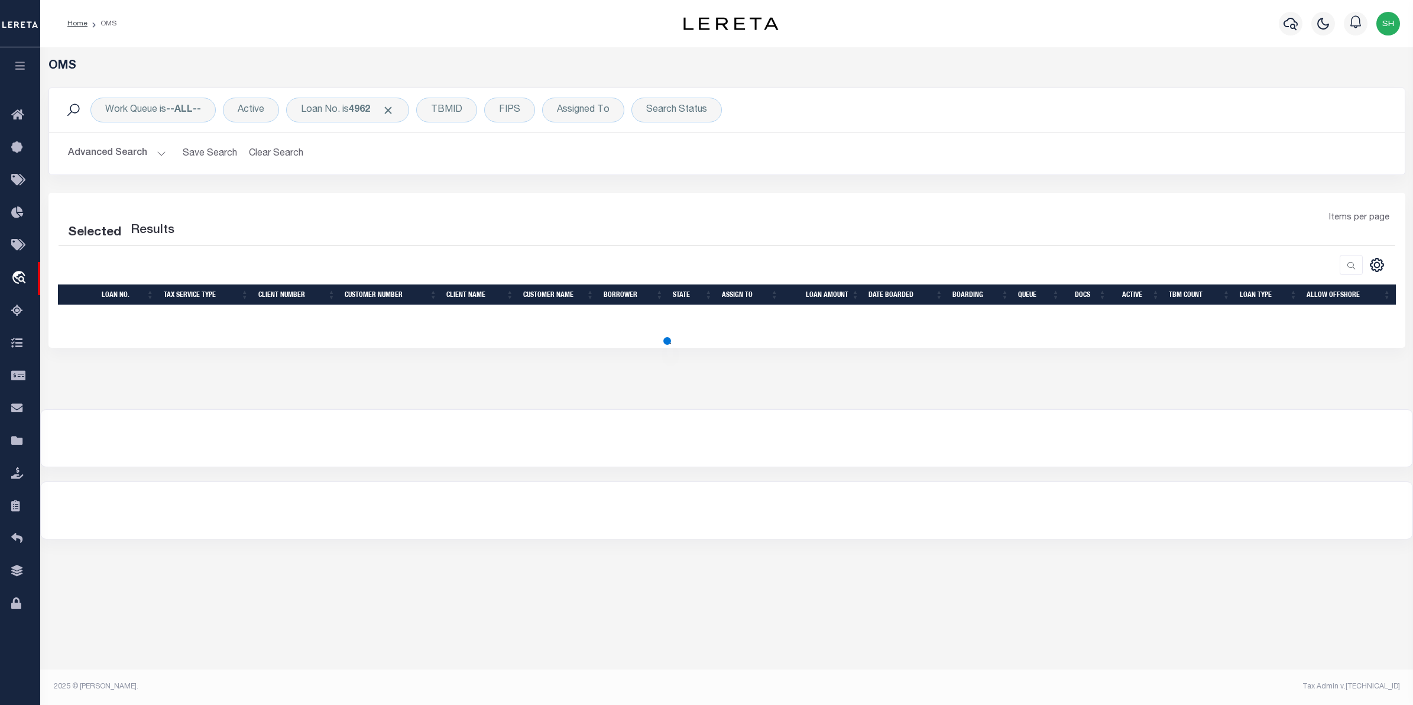
select select "200"
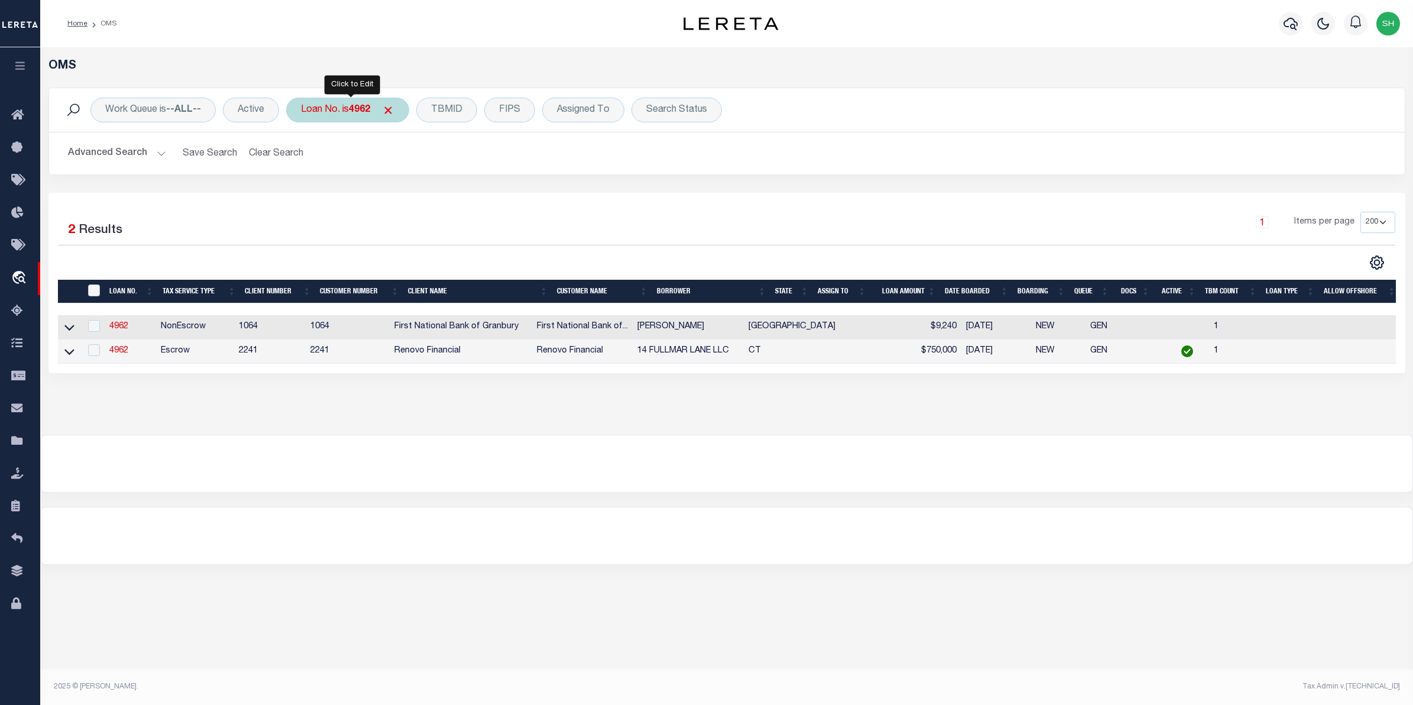
click at [347, 110] on div "Loan No. is 4962" at bounding box center [347, 110] width 123 height 25
type input "10088474"
click at [445, 197] on input "Apply" at bounding box center [457, 194] width 35 height 20
